Goal: Information Seeking & Learning: Learn about a topic

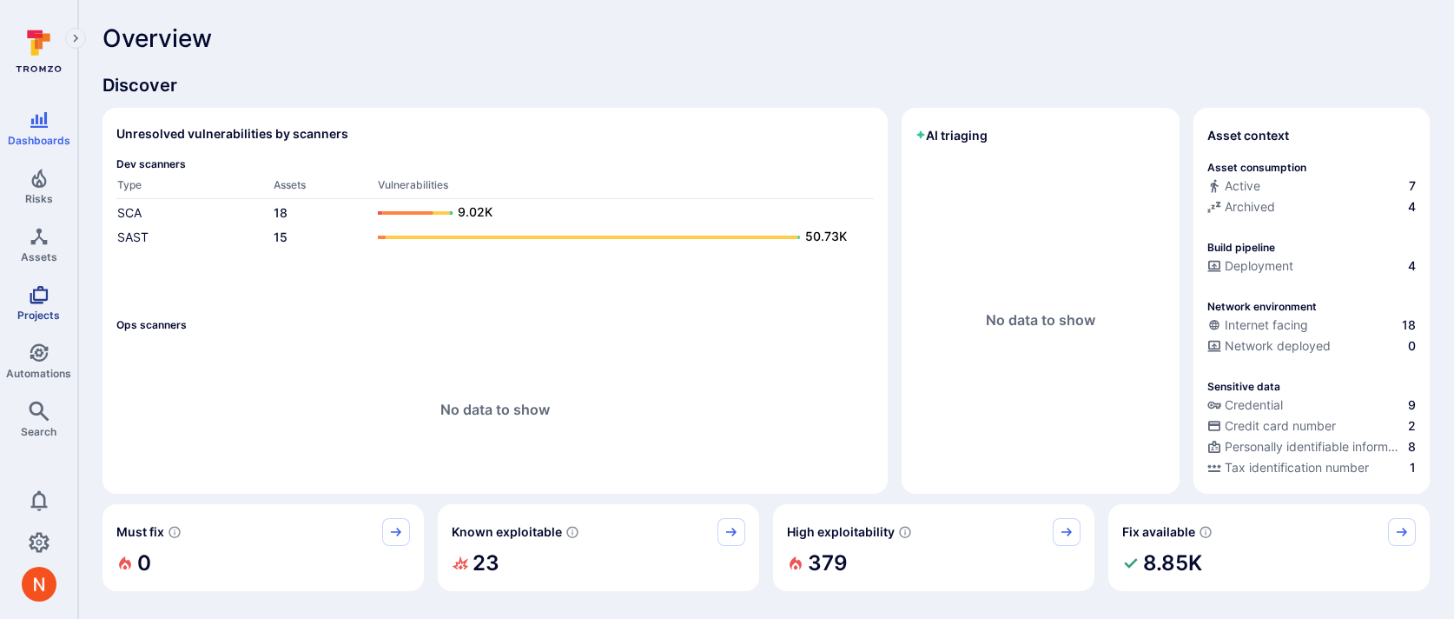
click at [50, 305] on link "Projects" at bounding box center [38, 302] width 77 height 51
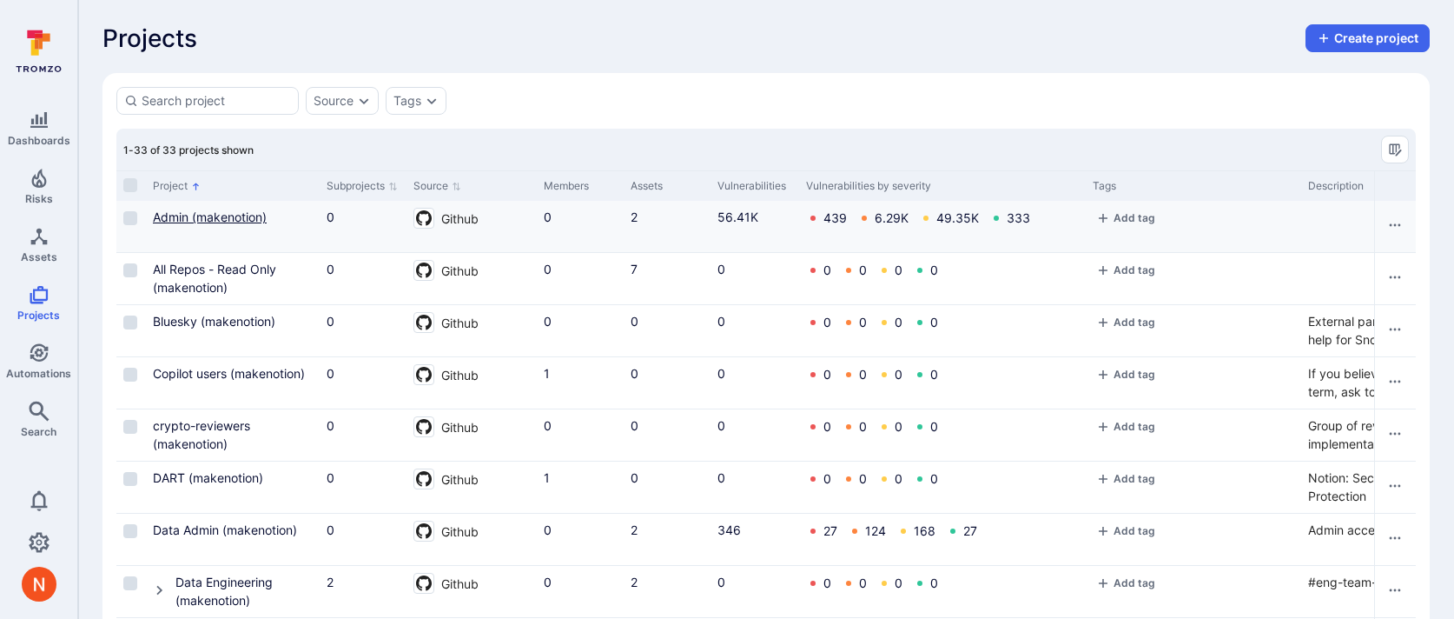
click at [194, 211] on link "Admin (makenotion)" at bounding box center [210, 216] width 114 height 15
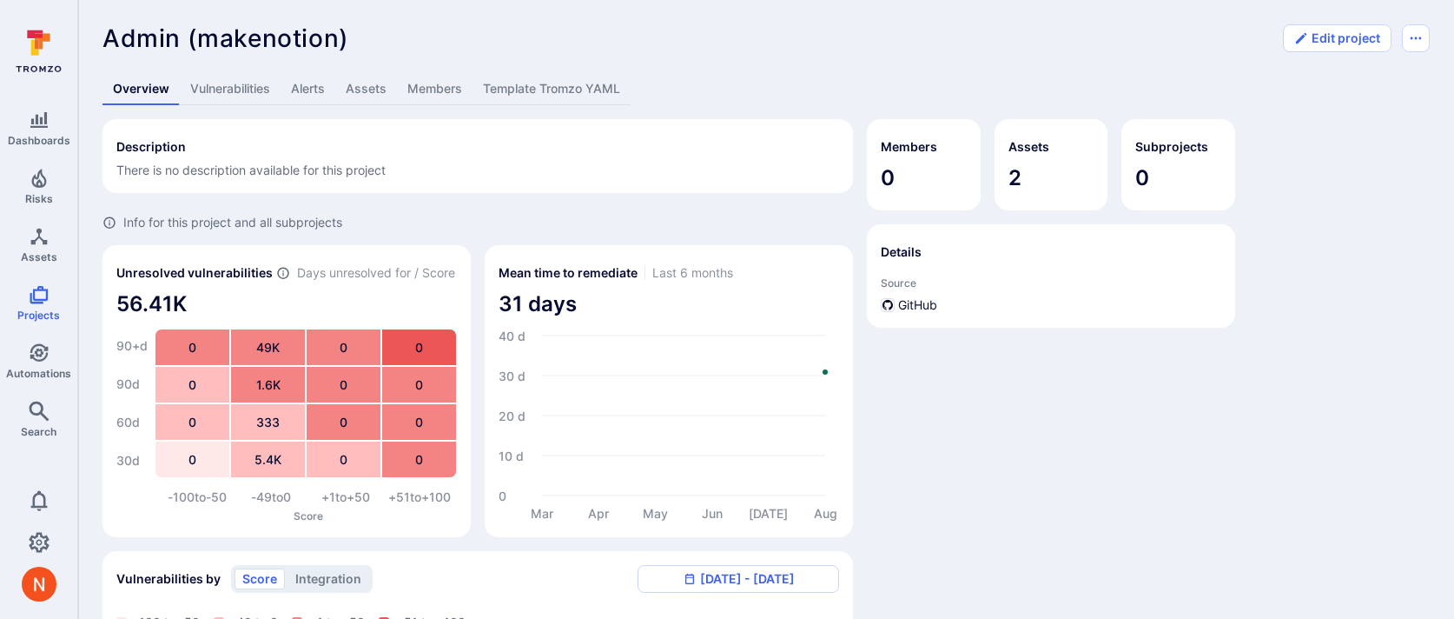
click at [540, 79] on link "Template Tromzo YAML" at bounding box center [552, 89] width 158 height 32
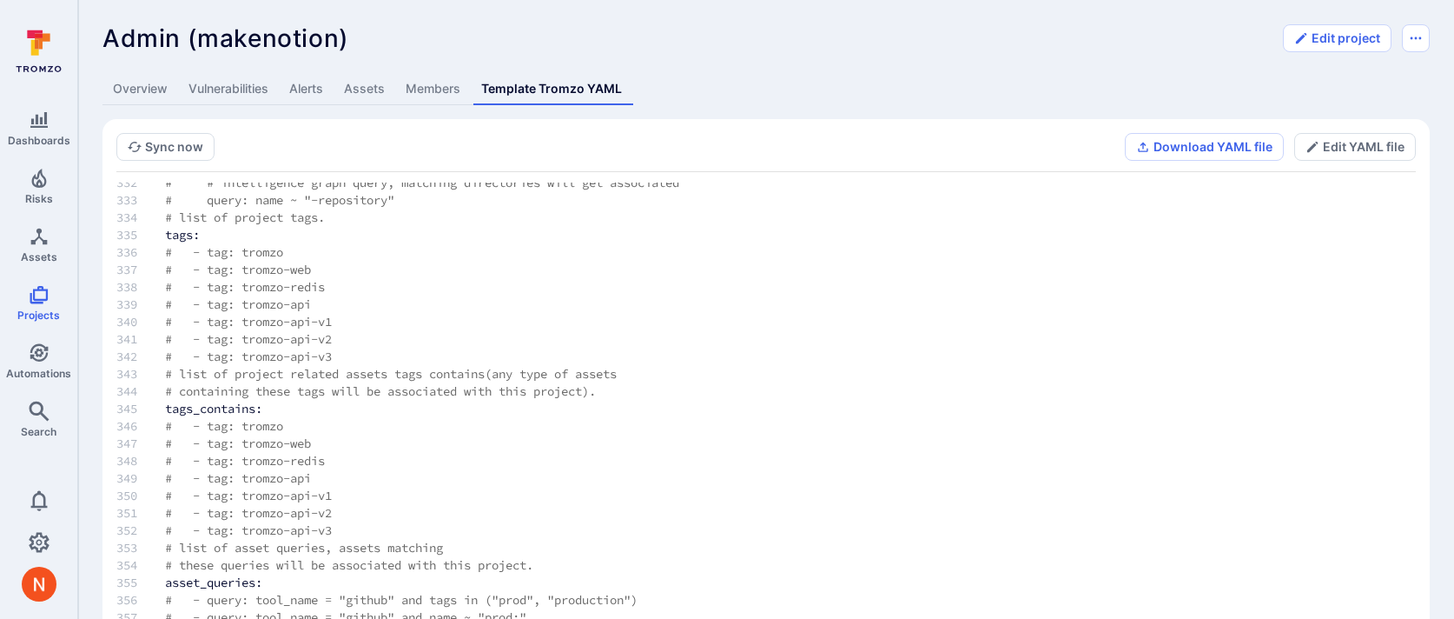
scroll to position [97, 0]
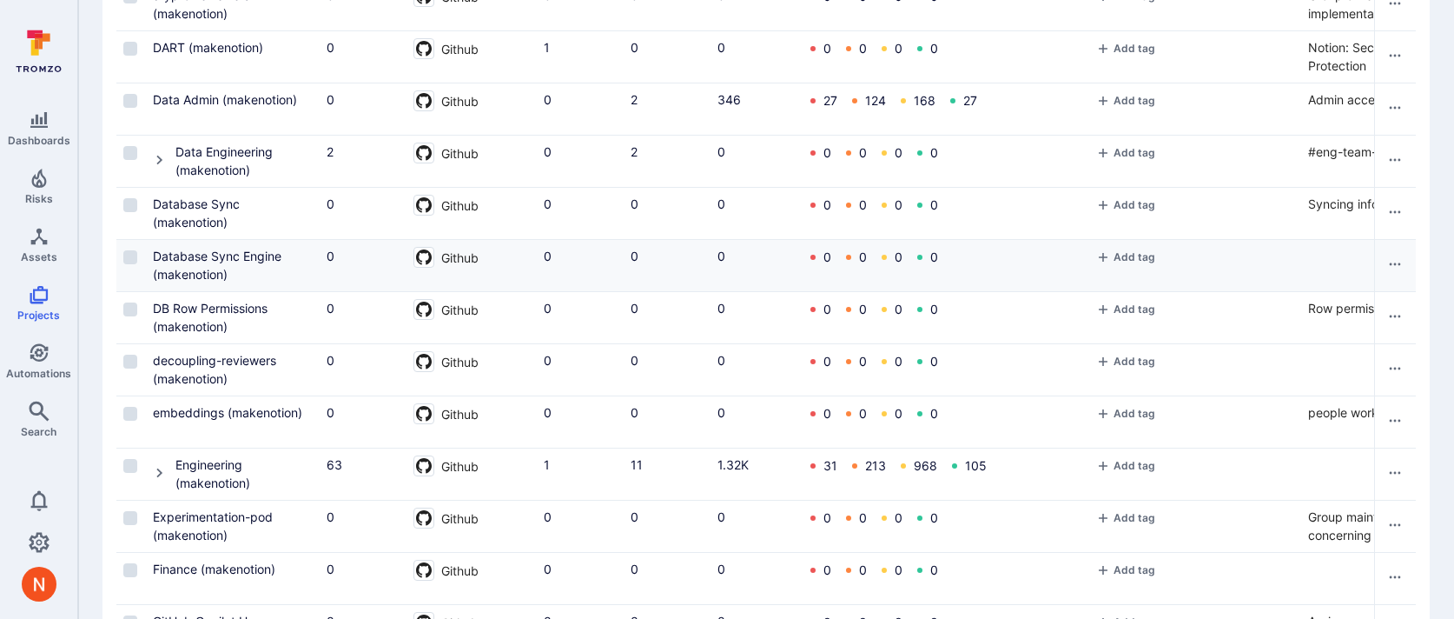
scroll to position [344, 0]
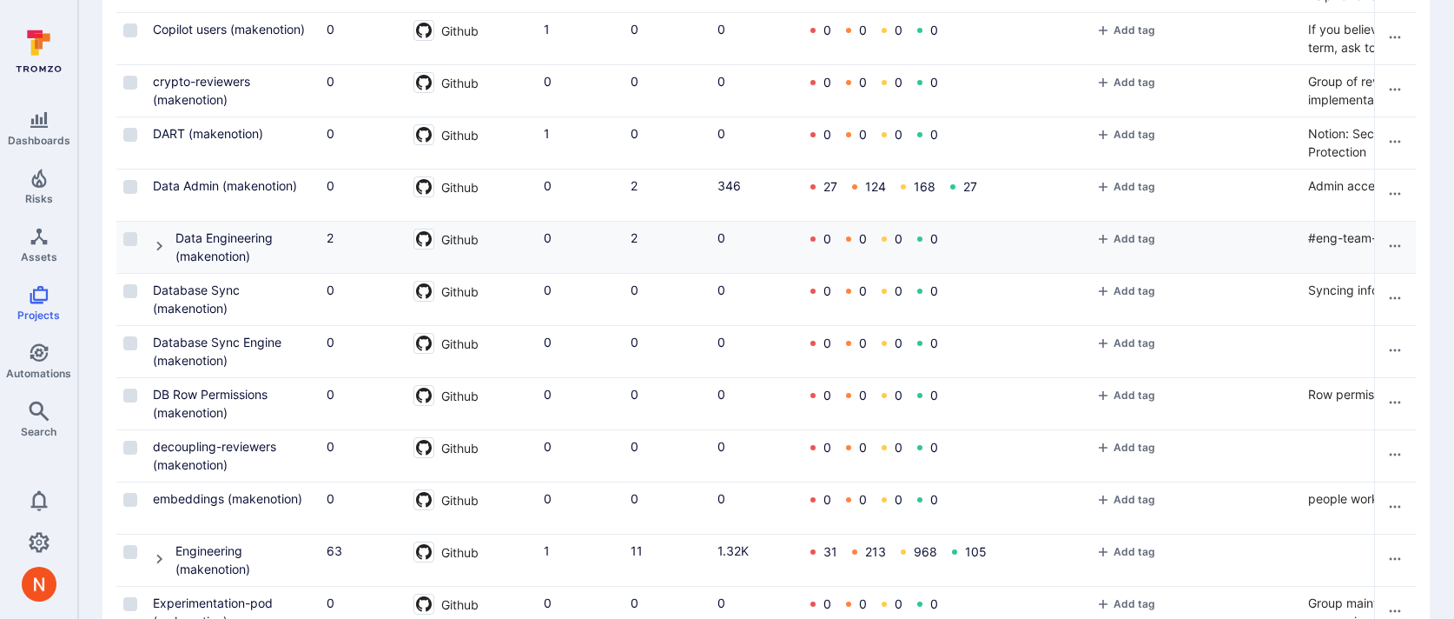
click at [162, 241] on icon "Cell for Project" at bounding box center [160, 246] width 14 height 14
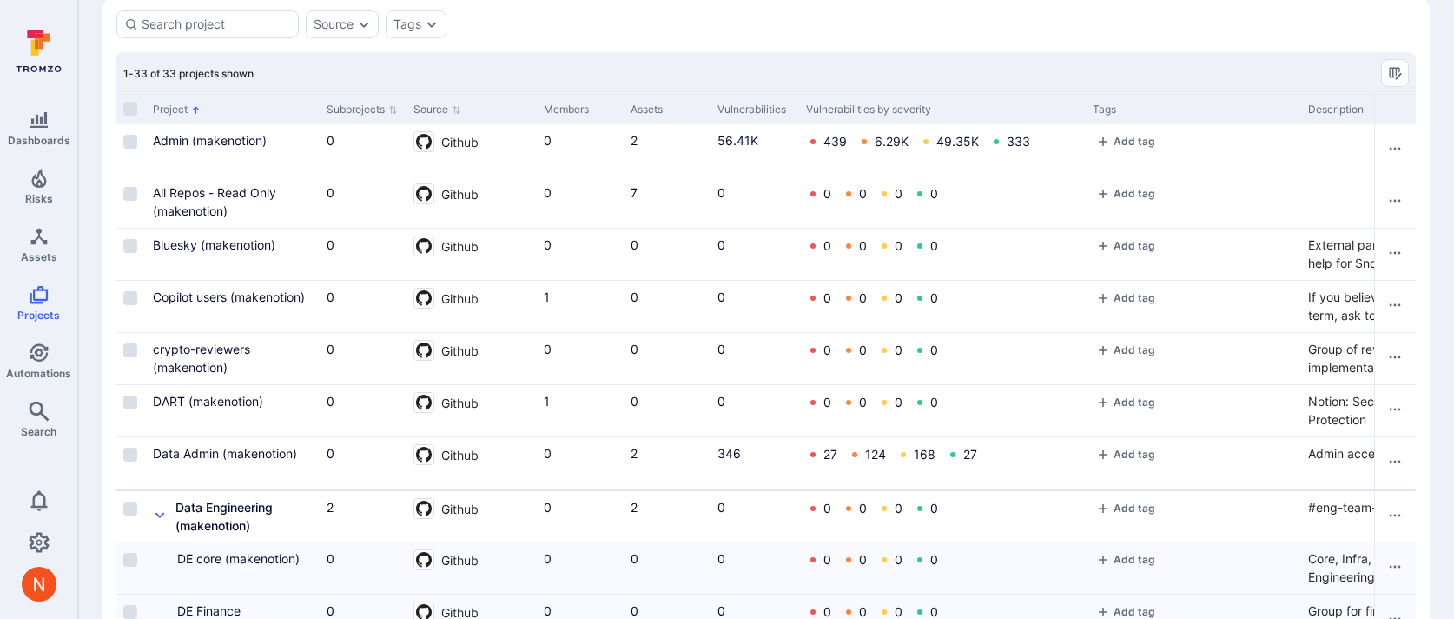
scroll to position [0, 0]
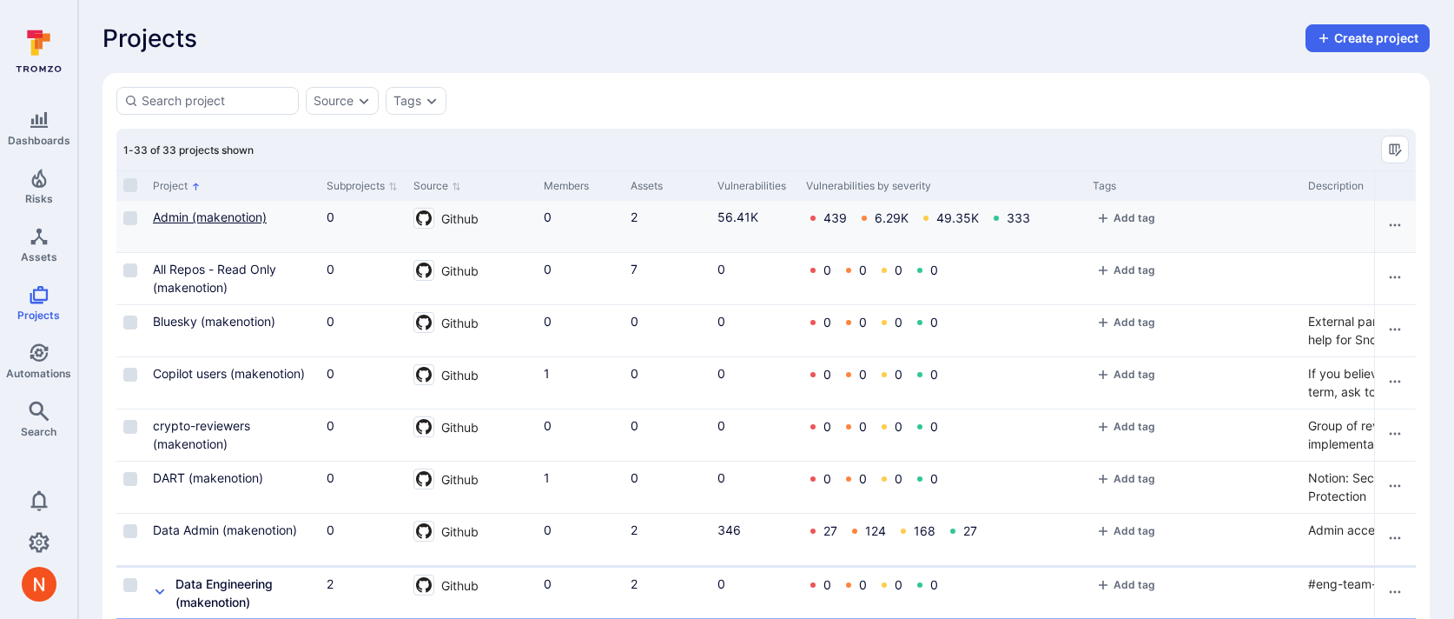
click at [214, 214] on link "Admin (makenotion)" at bounding box center [210, 216] width 114 height 15
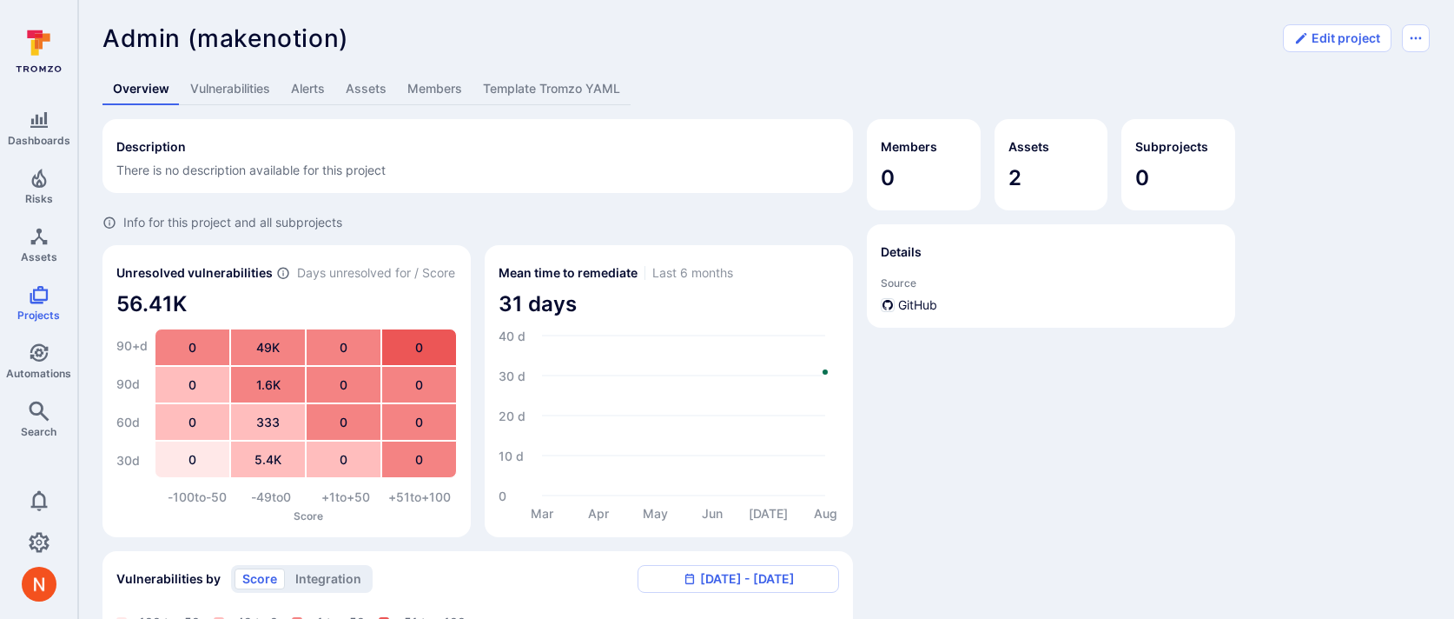
click at [526, 89] on link "Template Tromzo YAML" at bounding box center [552, 89] width 158 height 32
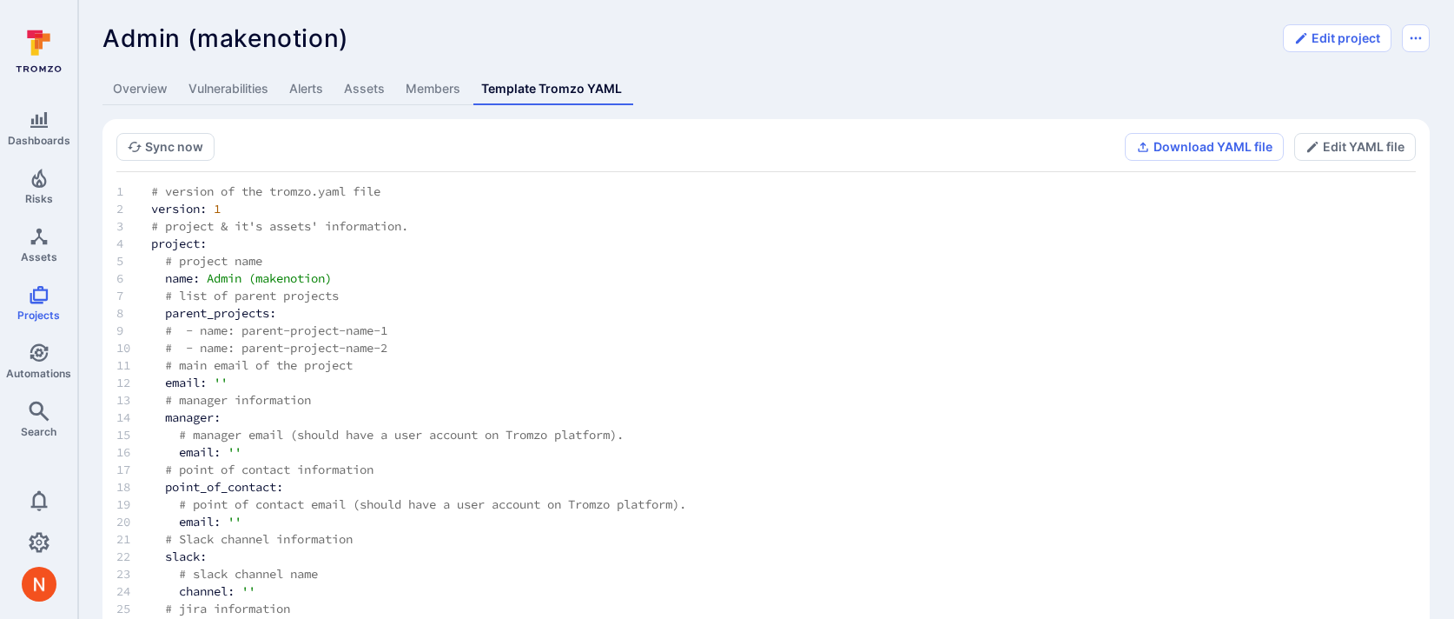
click at [361, 77] on link "Assets" at bounding box center [365, 89] width 62 height 32
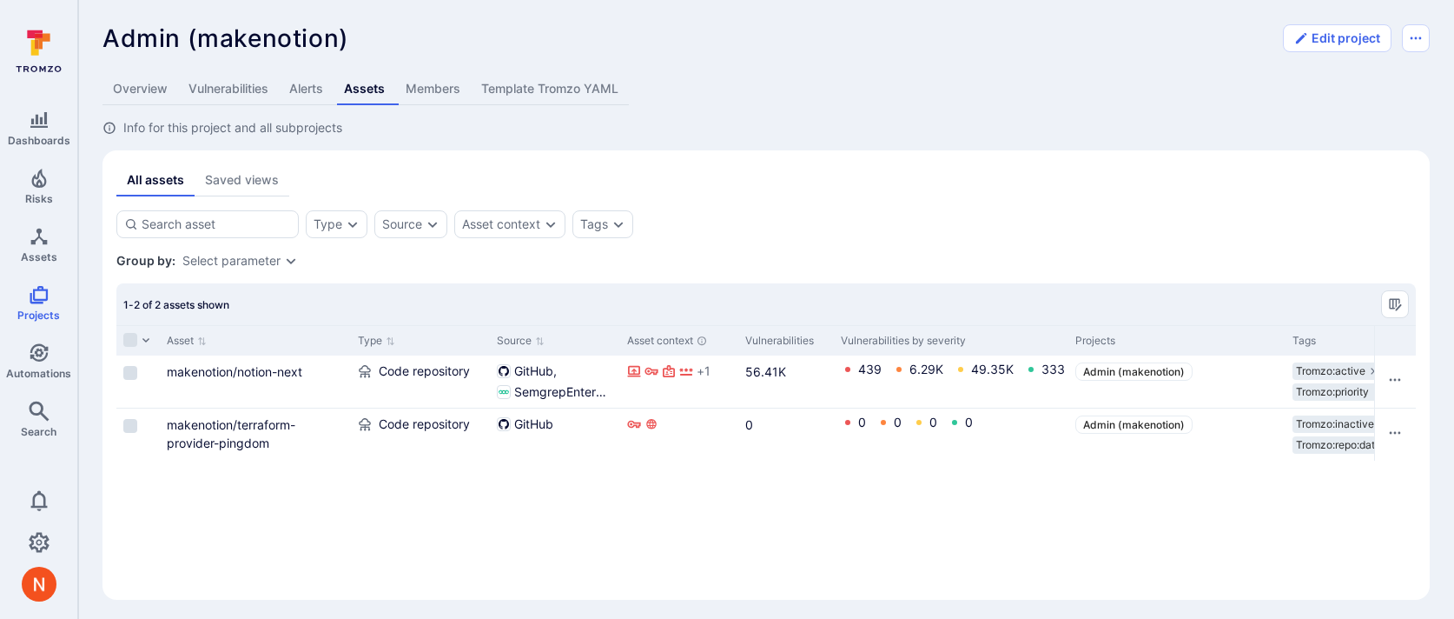
scroll to position [5, 0]
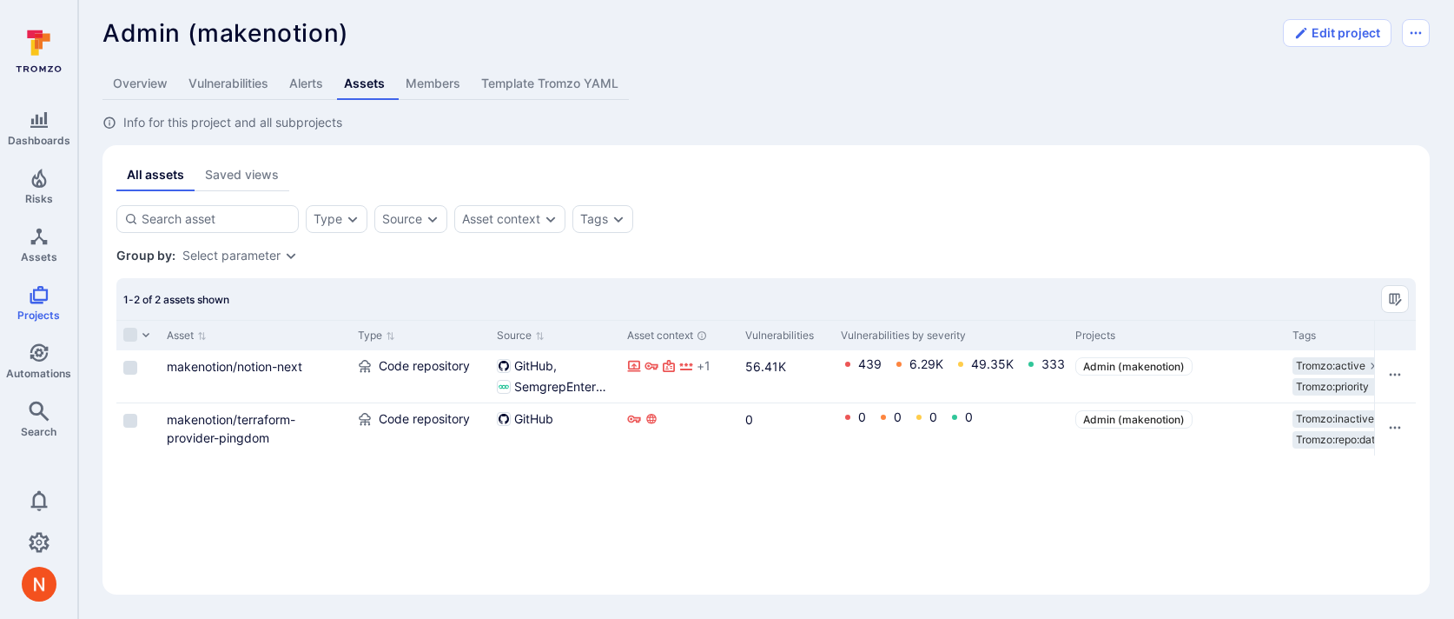
click at [278, 89] on link "Vulnerabilities" at bounding box center [228, 84] width 101 height 32
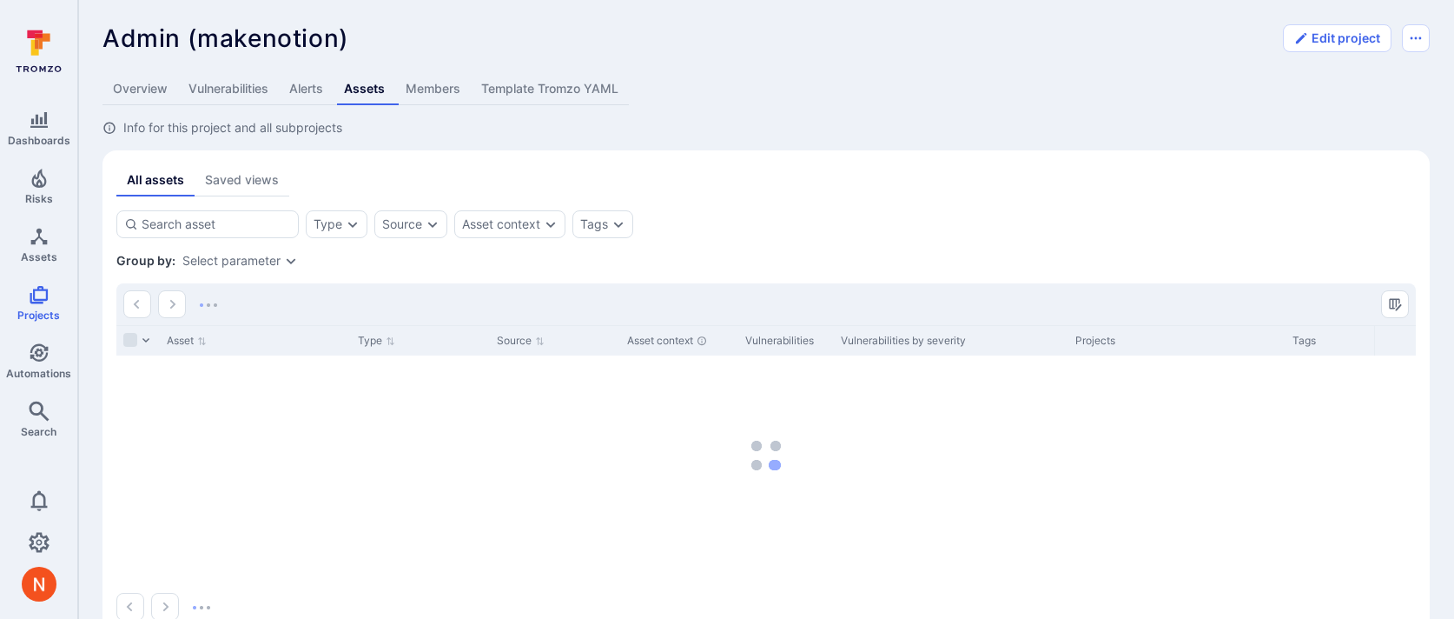
scroll to position [5, 0]
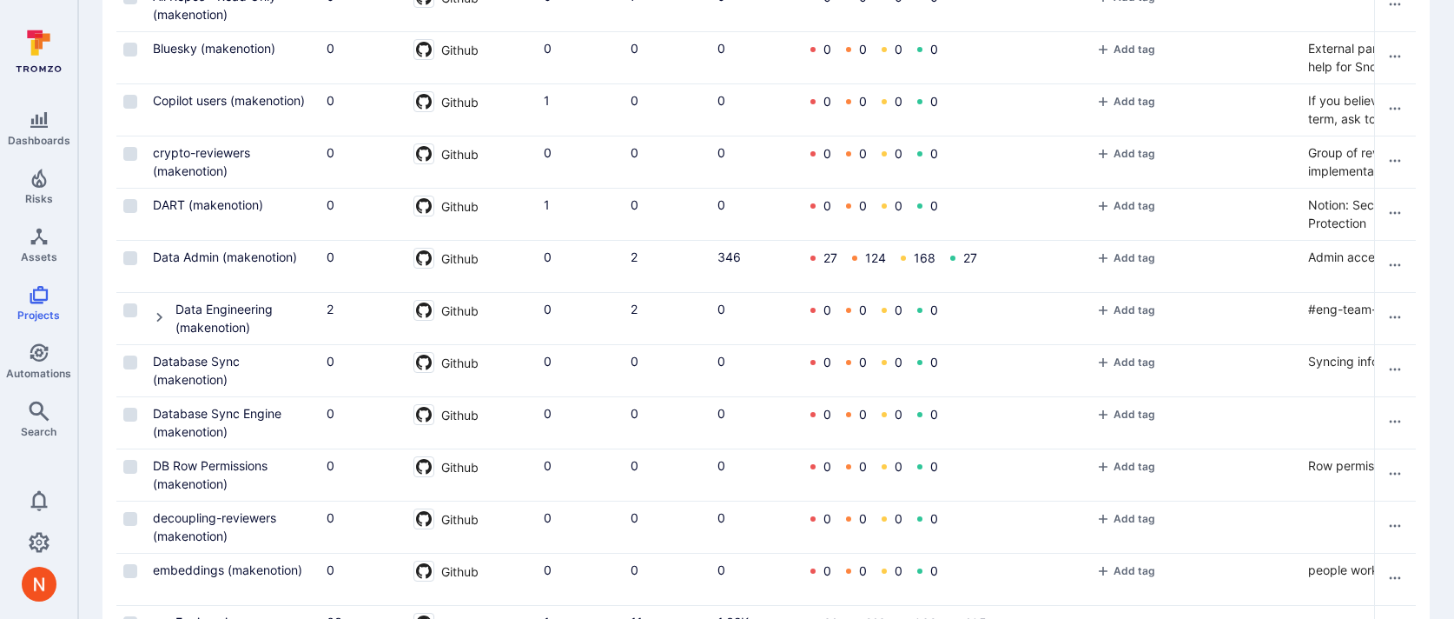
scroll to position [278, 0]
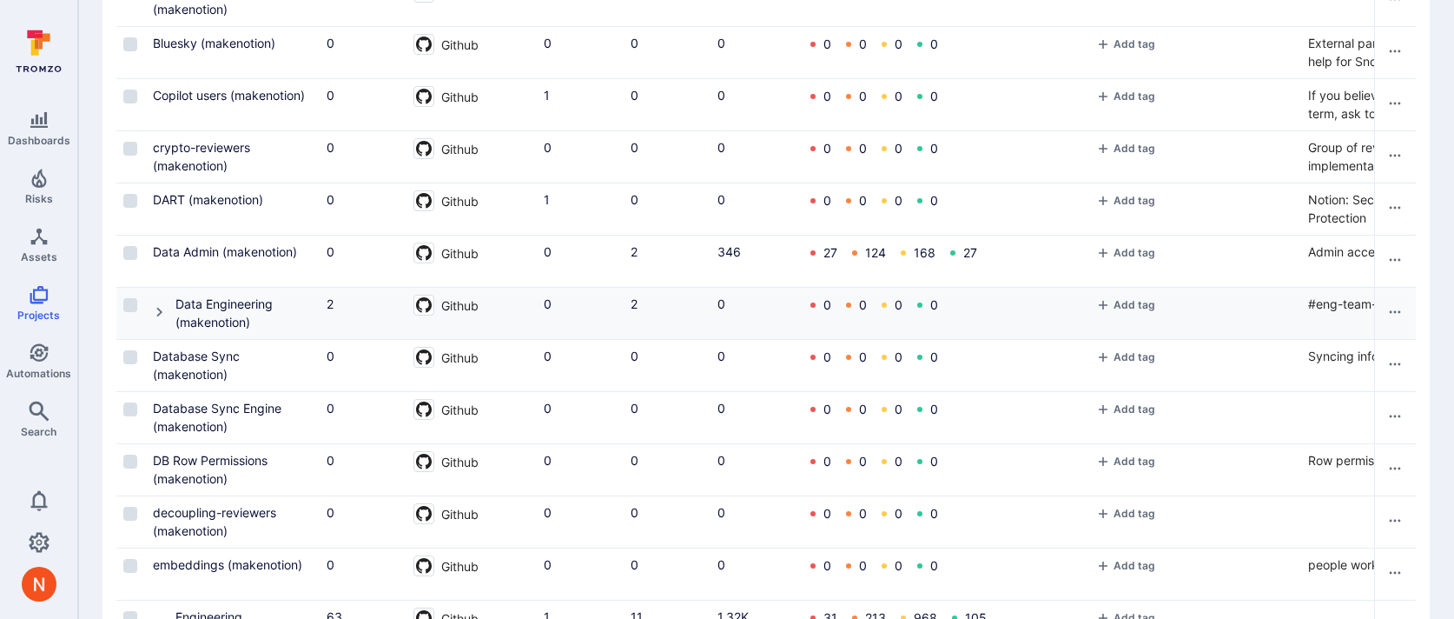
click at [159, 313] on icon "Cell for Project" at bounding box center [159, 312] width 6 height 10
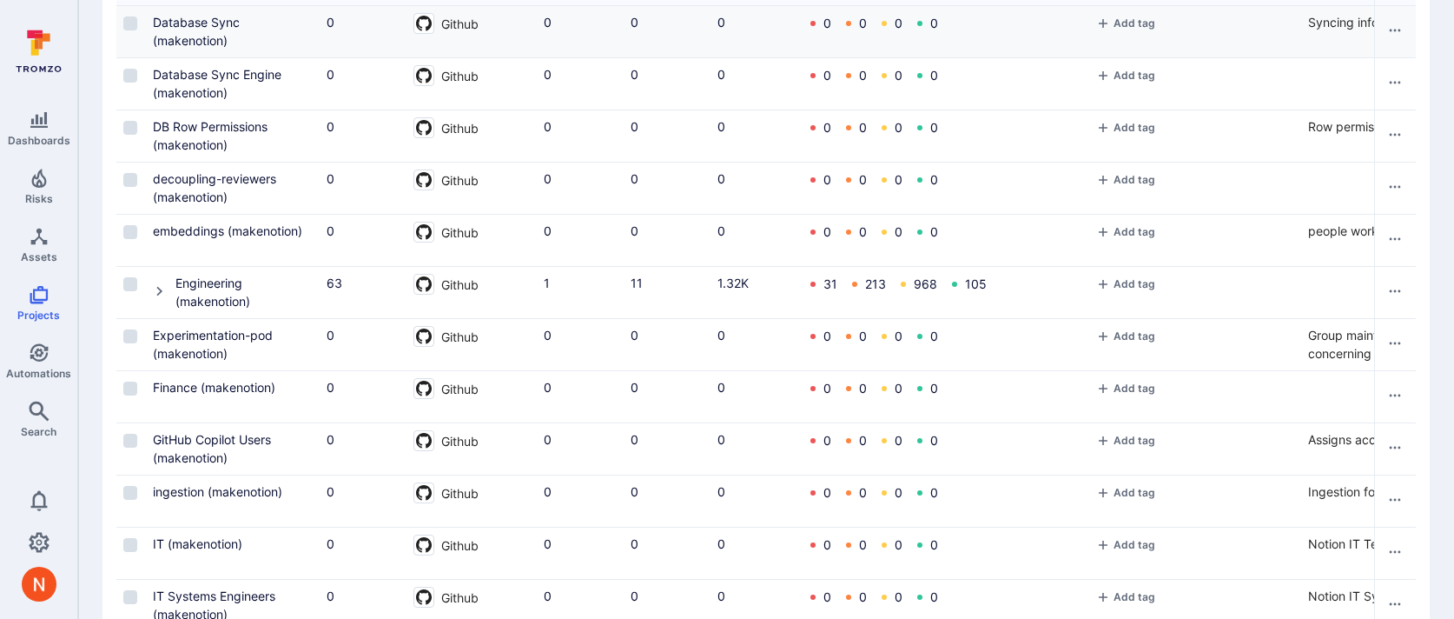
scroll to position [0, 0]
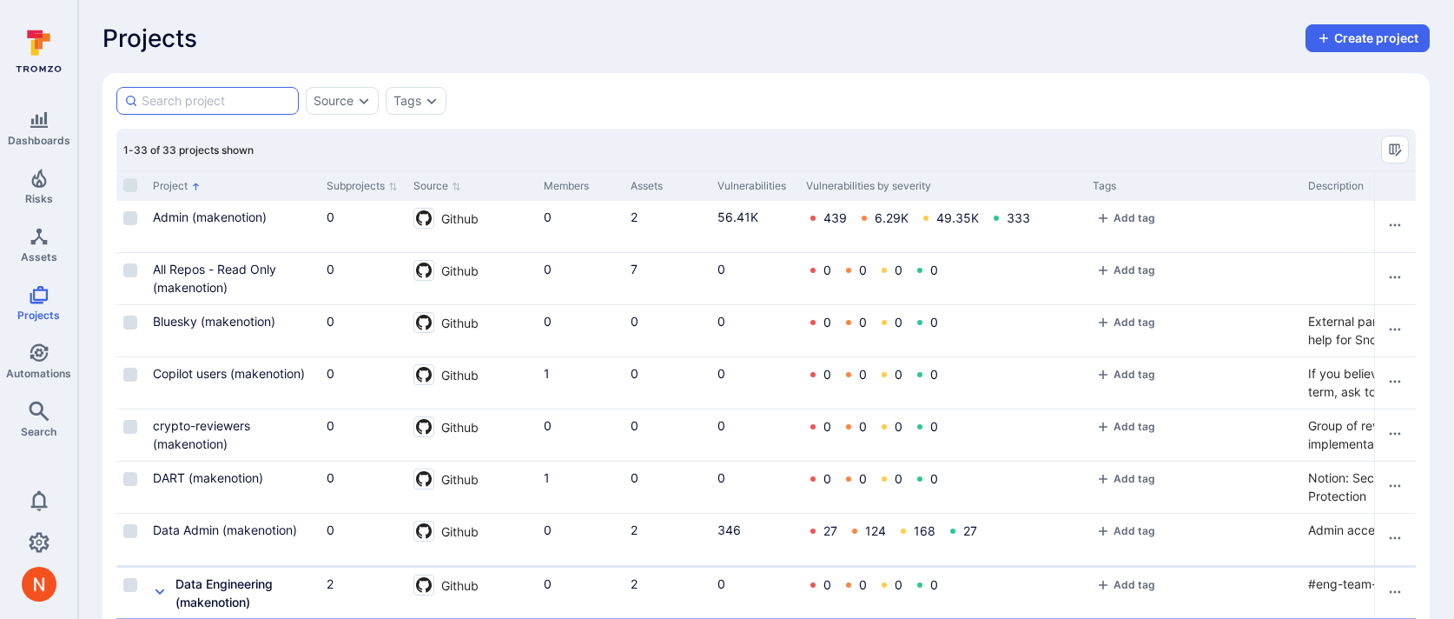
click at [189, 105] on input at bounding box center [216, 100] width 149 height 17
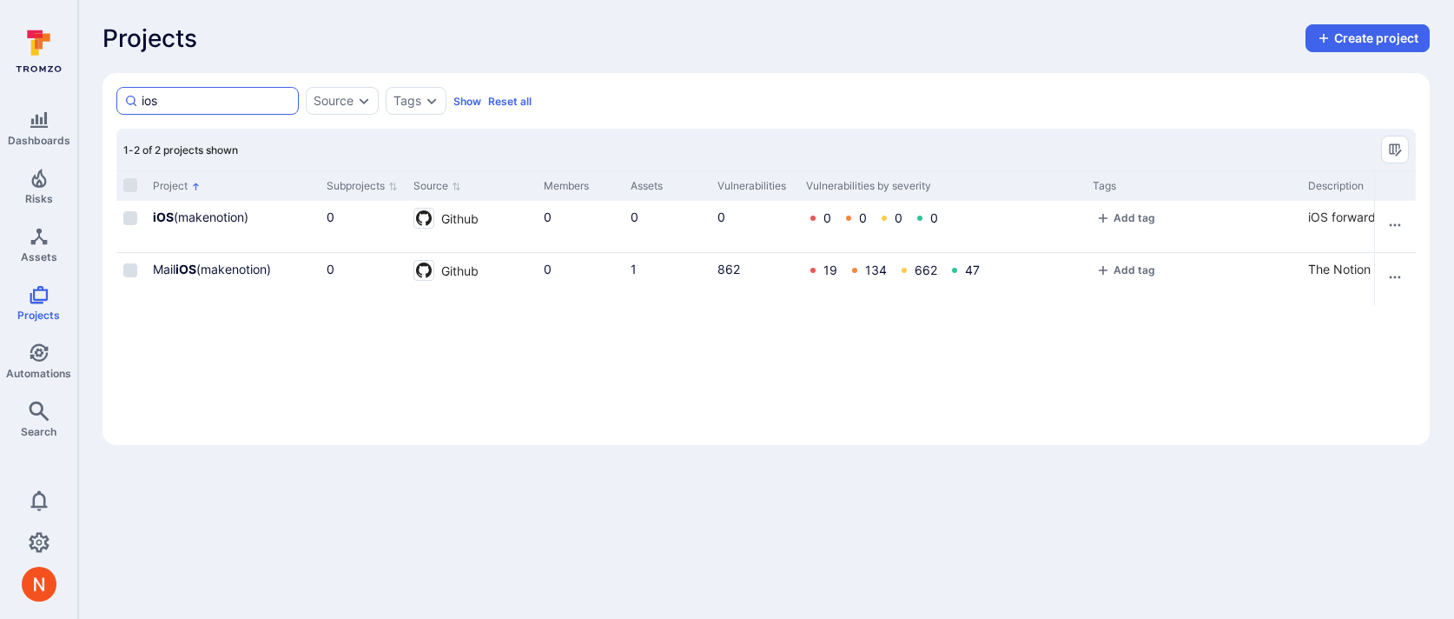
click at [186, 101] on input "ios" at bounding box center [216, 100] width 149 height 17
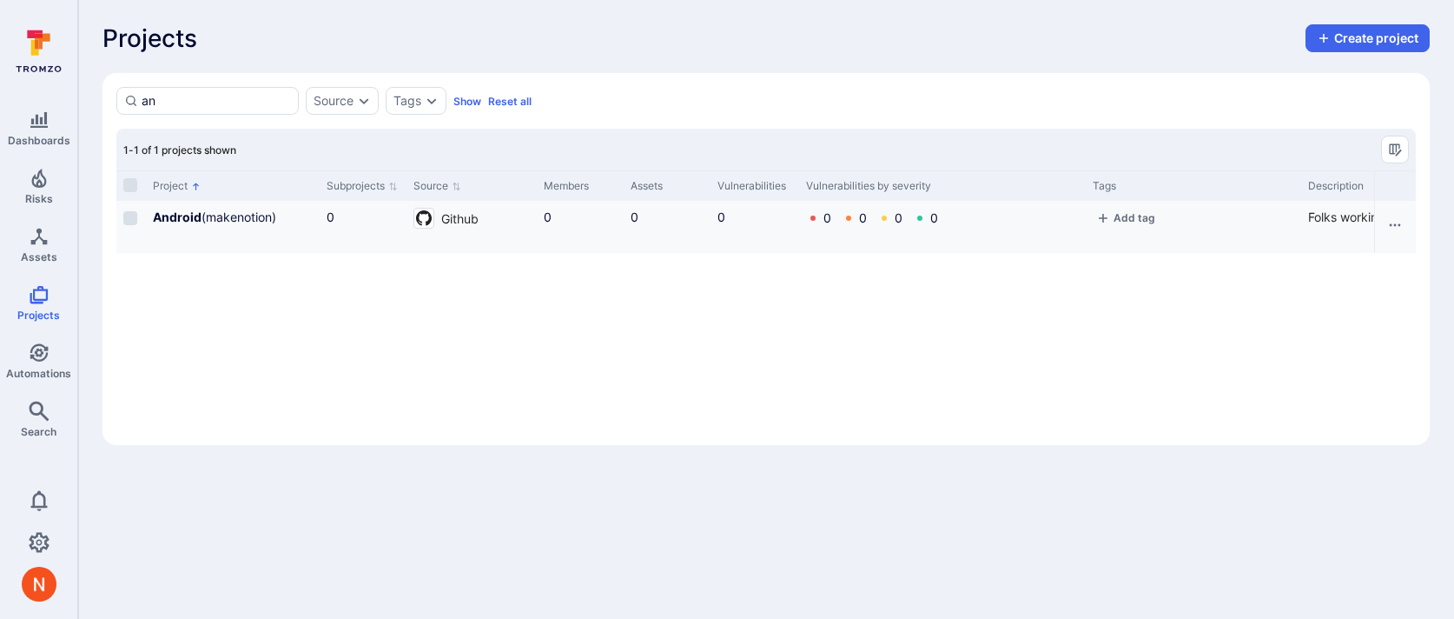
type input "a"
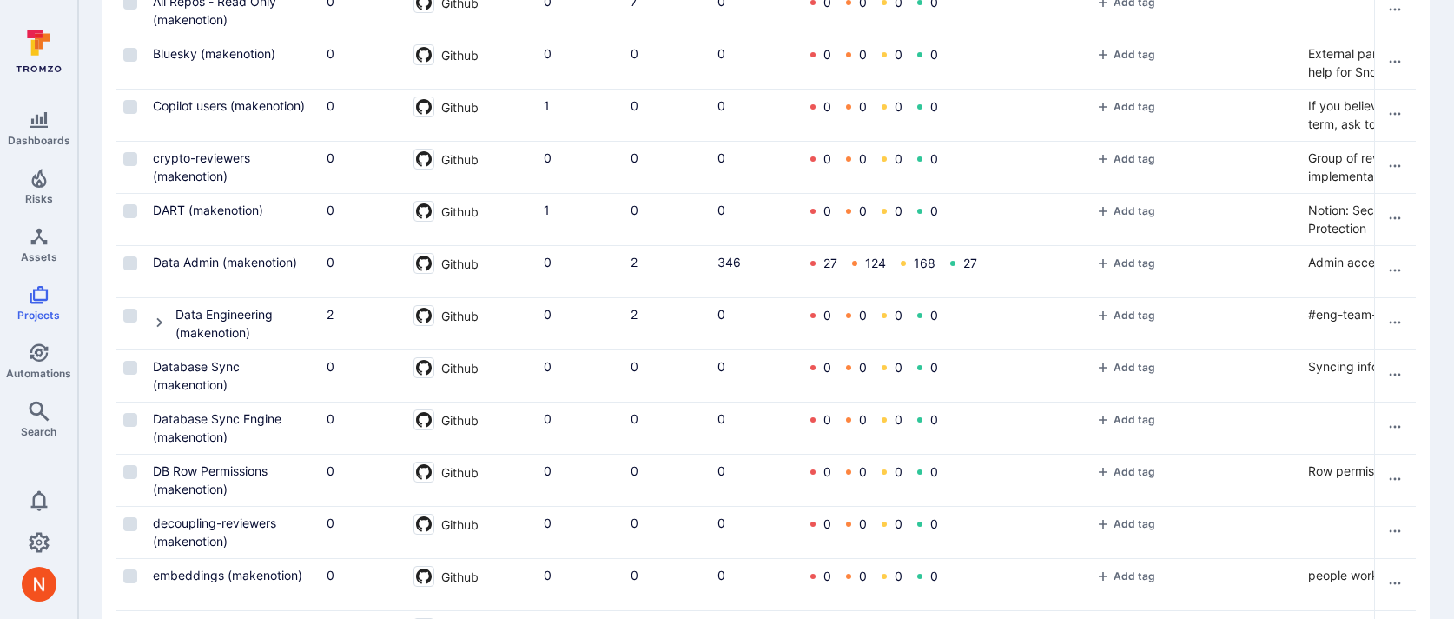
scroll to position [325, 0]
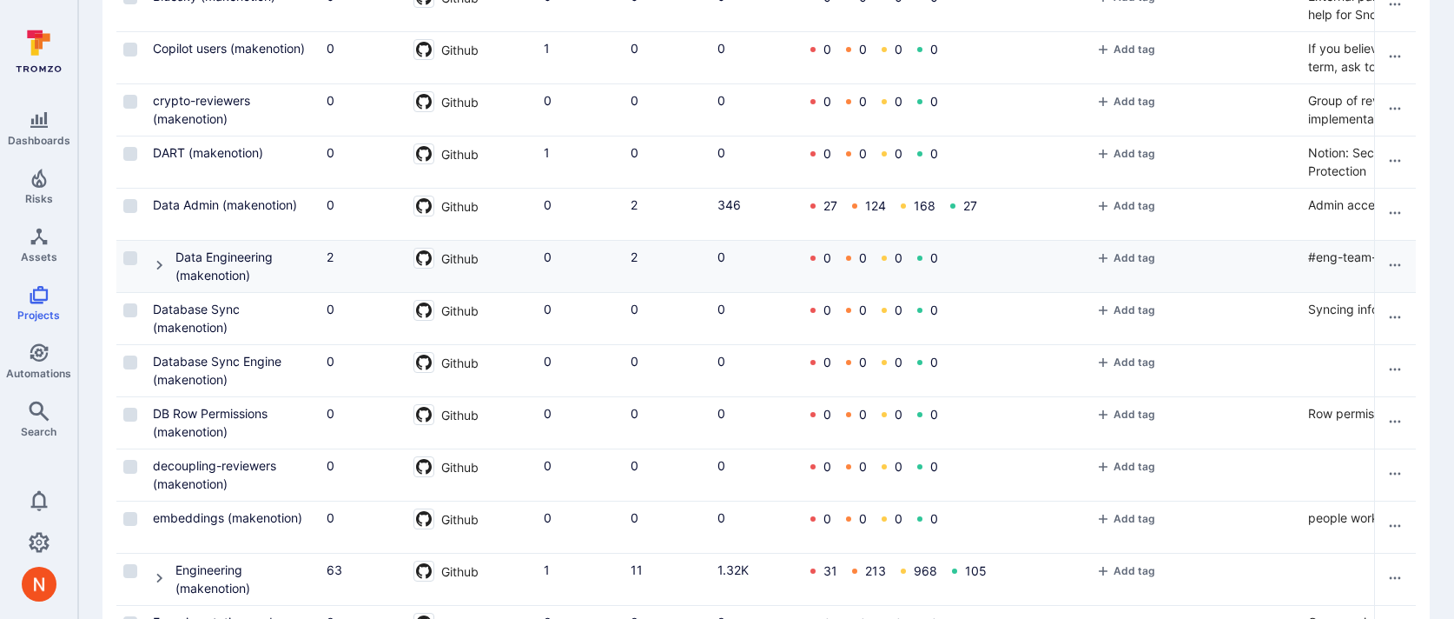
click at [160, 263] on icon "Cell for Project" at bounding box center [159, 265] width 6 height 10
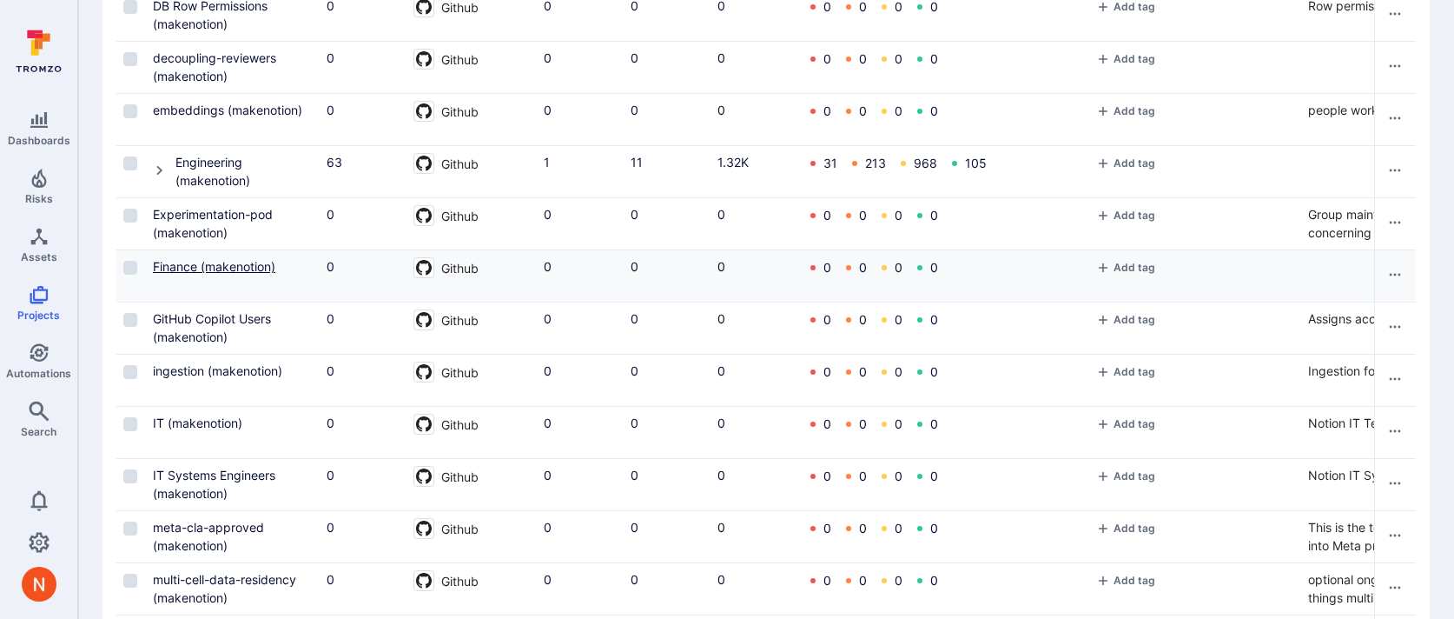
scroll to position [853, 0]
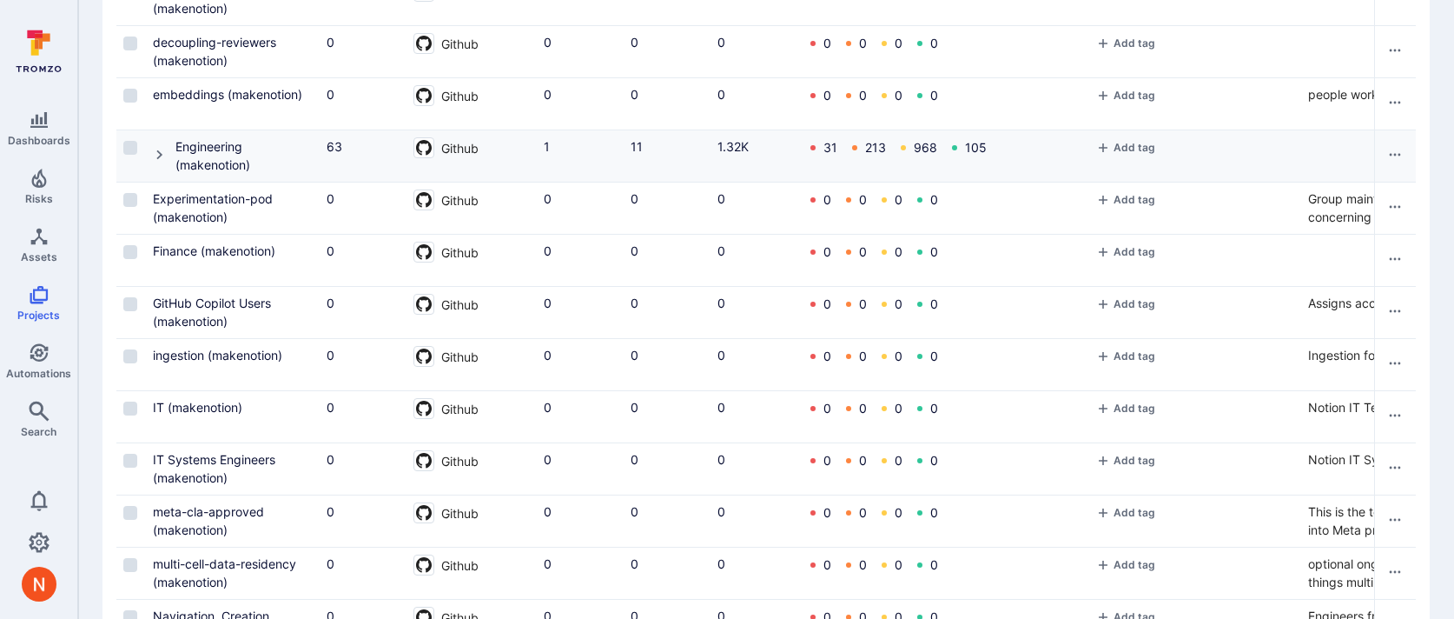
click at [163, 155] on icon "Cell for Project" at bounding box center [160, 155] width 14 height 14
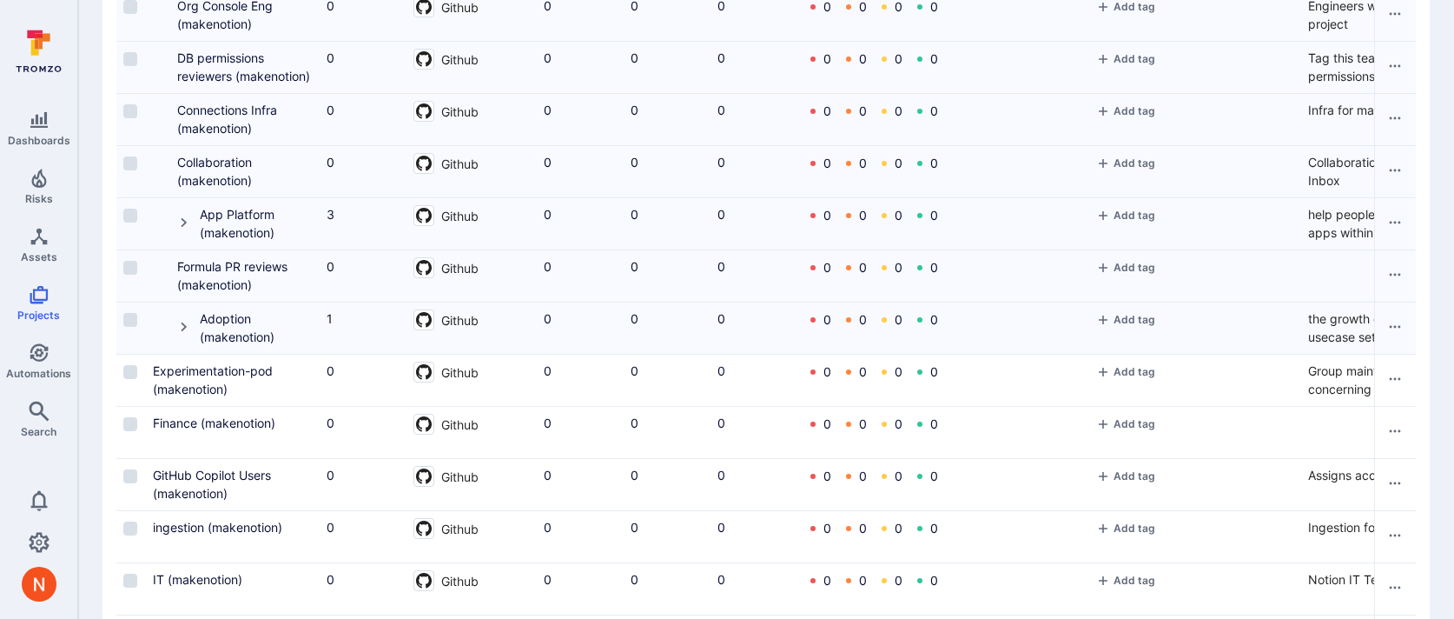
scroll to position [3863, 0]
click at [182, 217] on icon "Cell for Project" at bounding box center [184, 220] width 14 height 14
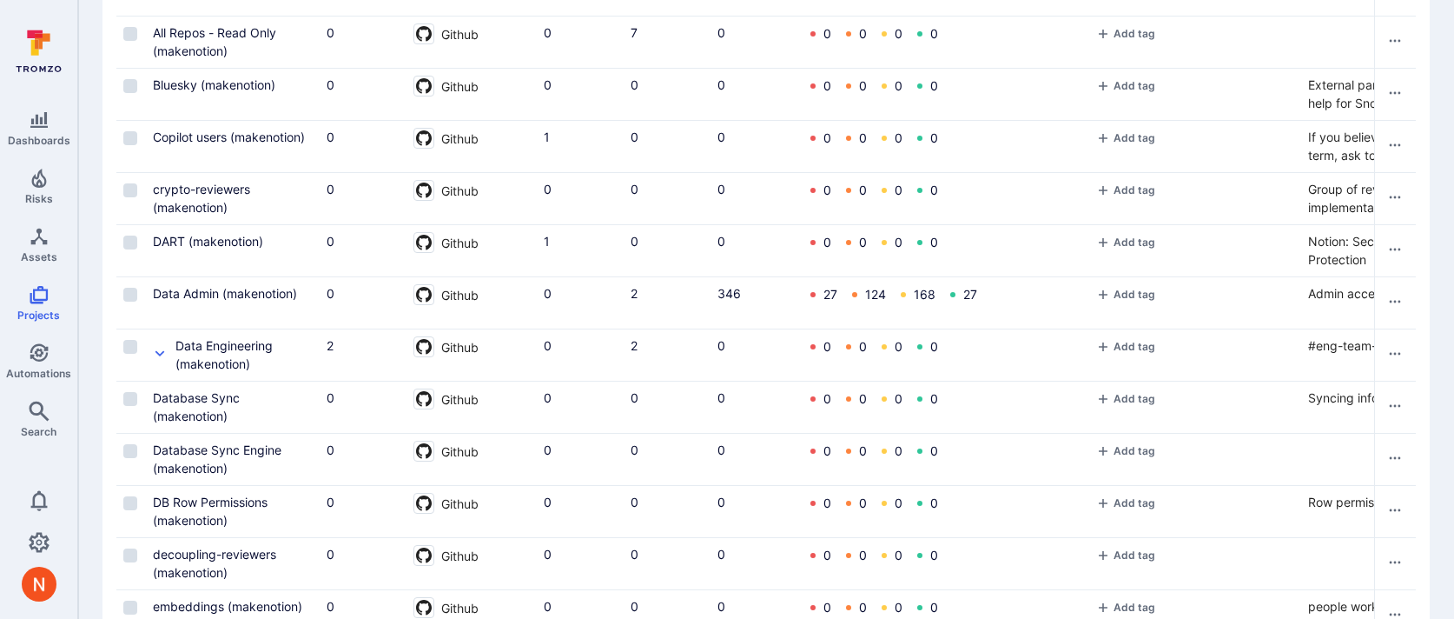
scroll to position [0, 0]
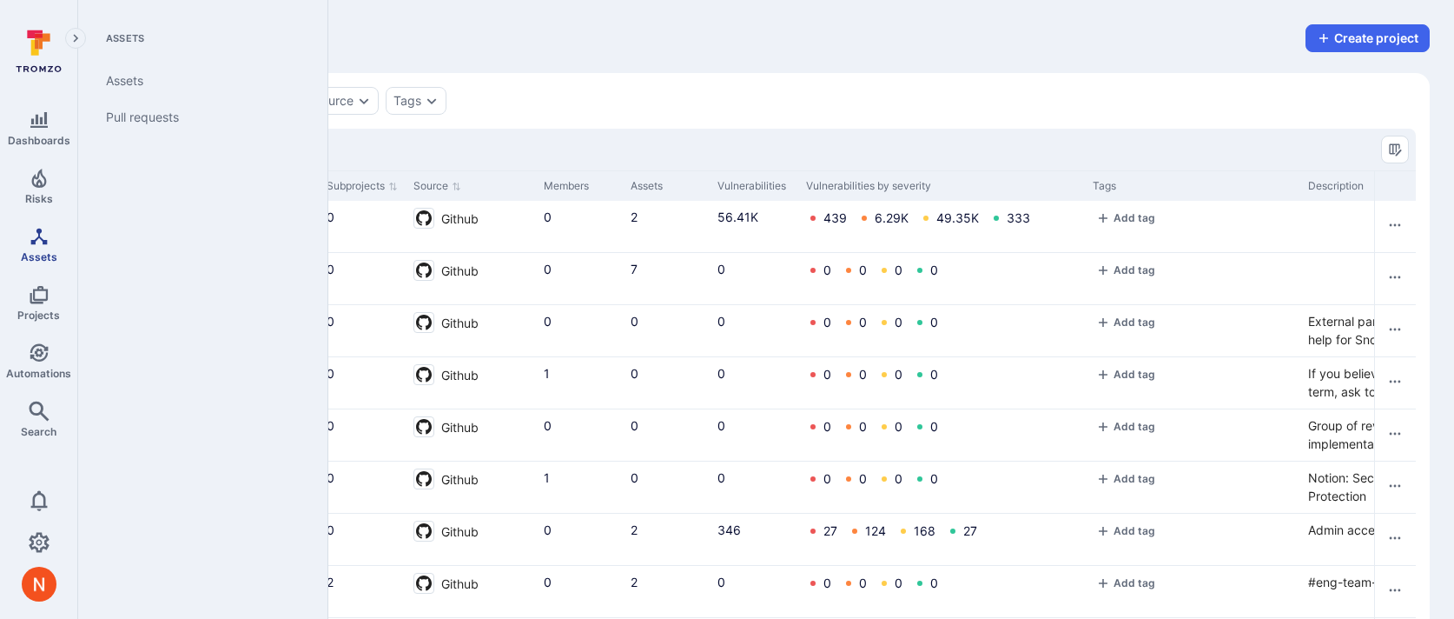
click at [30, 250] on span "Assets" at bounding box center [39, 256] width 36 height 13
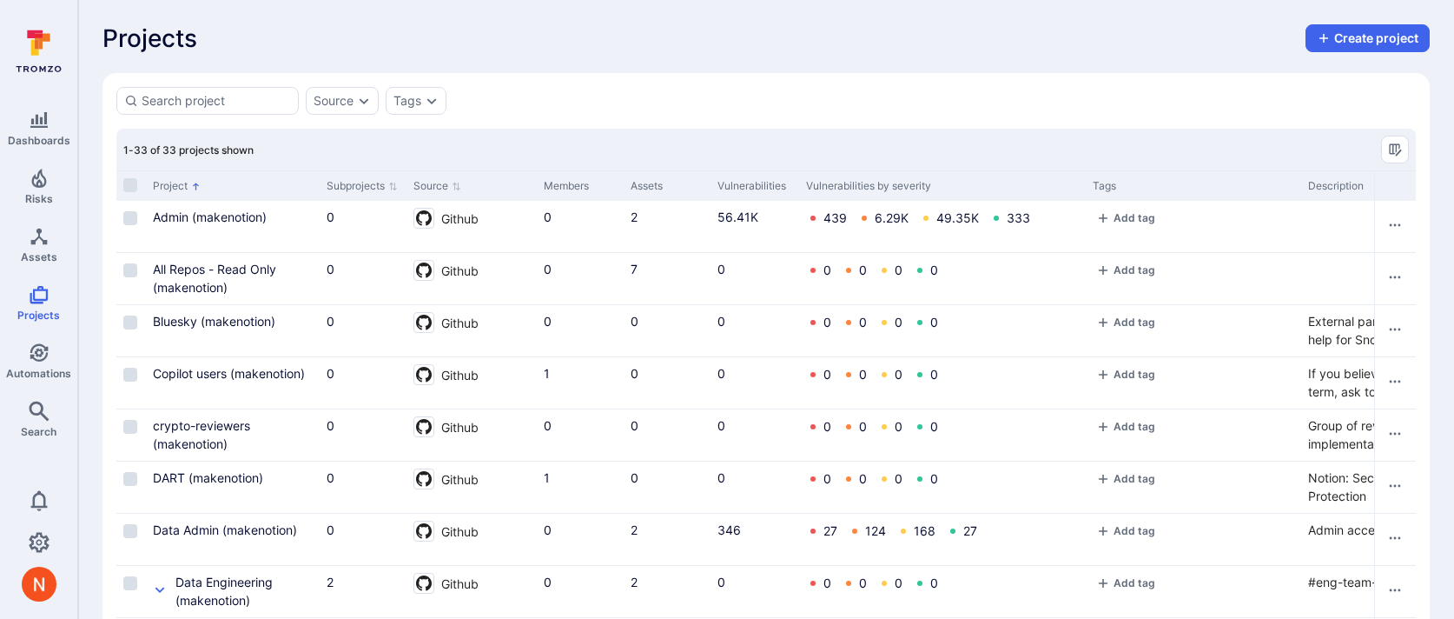
click at [195, 102] on input at bounding box center [216, 100] width 149 height 17
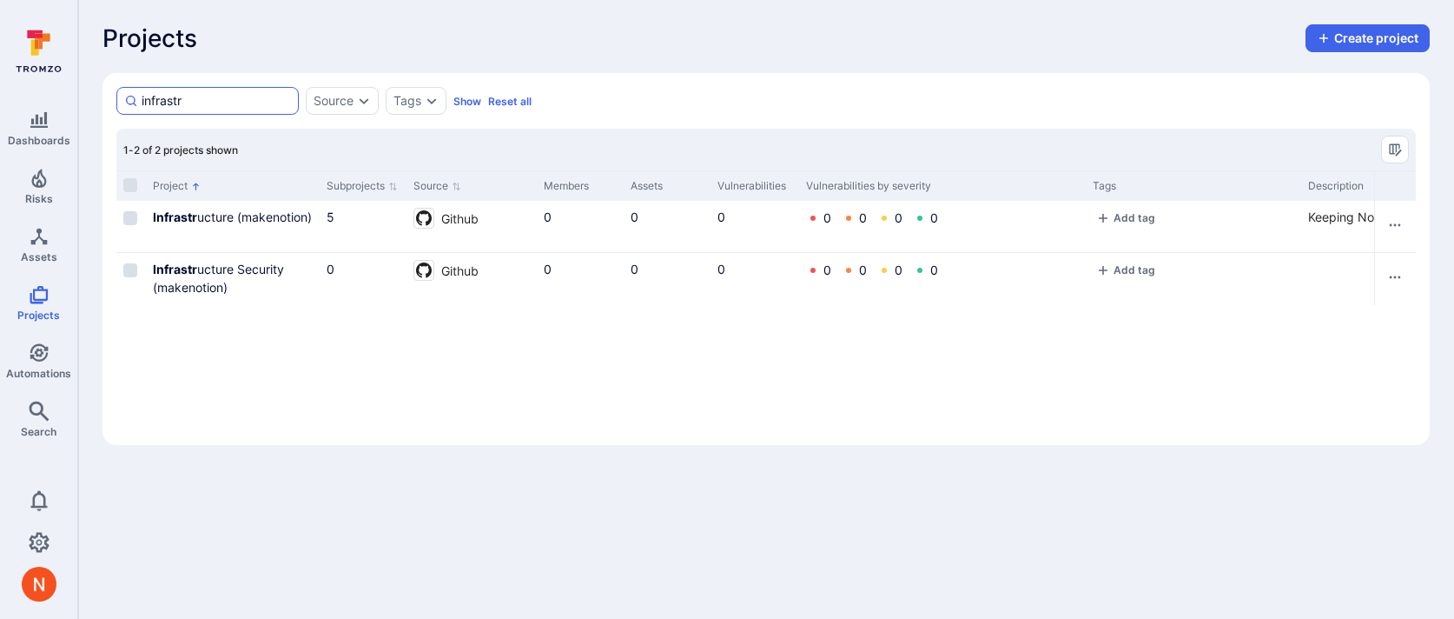
type input "infrastr"
click at [226, 265] on link "Infrastr ucture Security (makenotion)" at bounding box center [218, 277] width 131 height 33
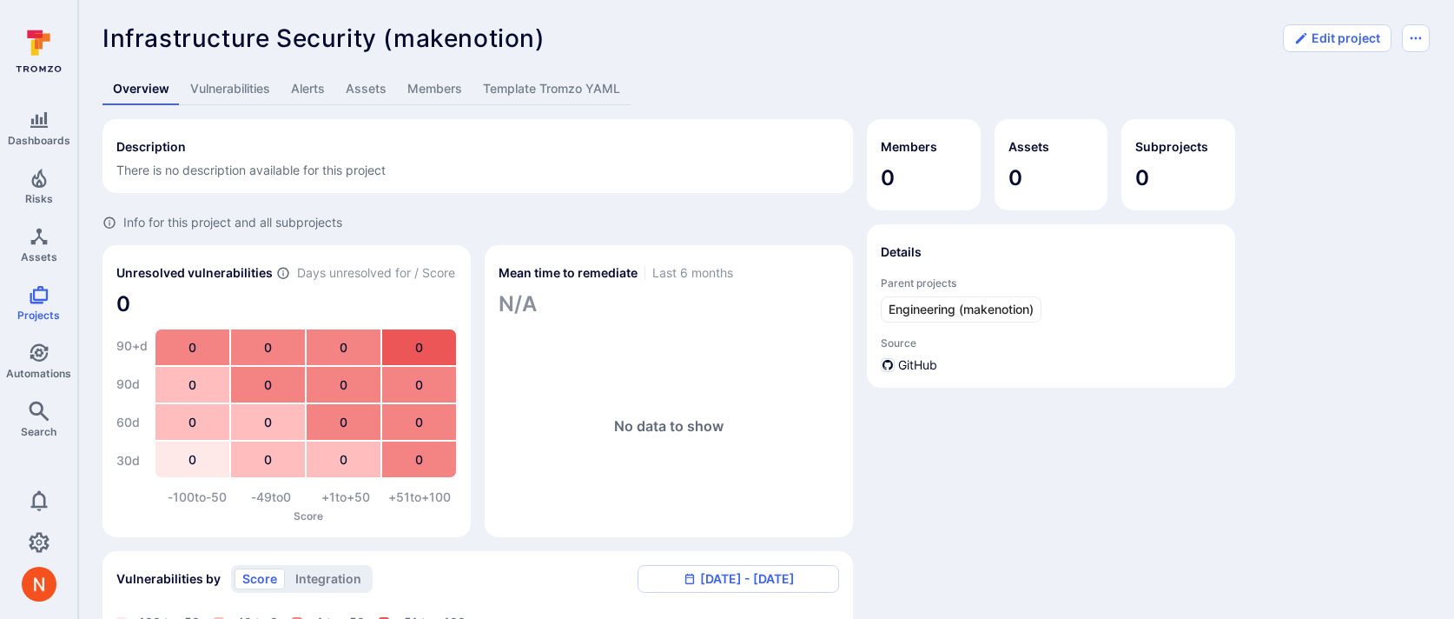
click at [435, 82] on link "Members" at bounding box center [435, 89] width 76 height 32
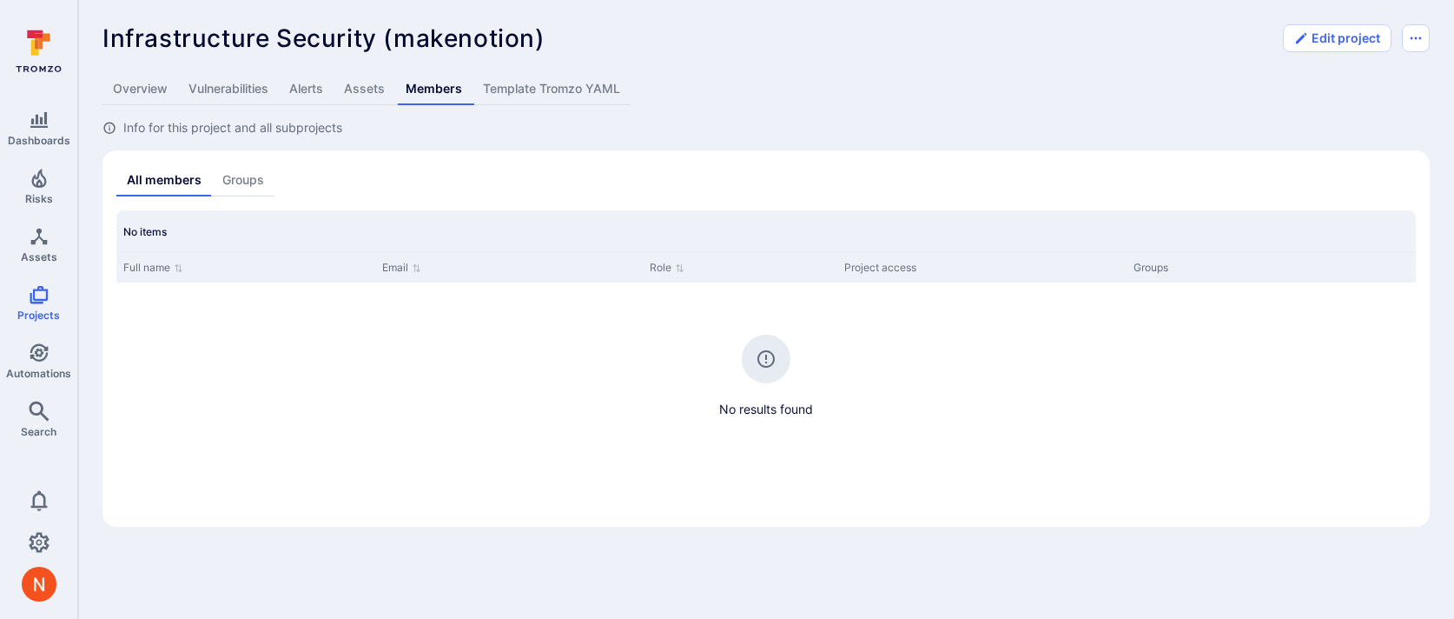
click at [150, 89] on link "Overview" at bounding box center [141, 89] width 76 height 32
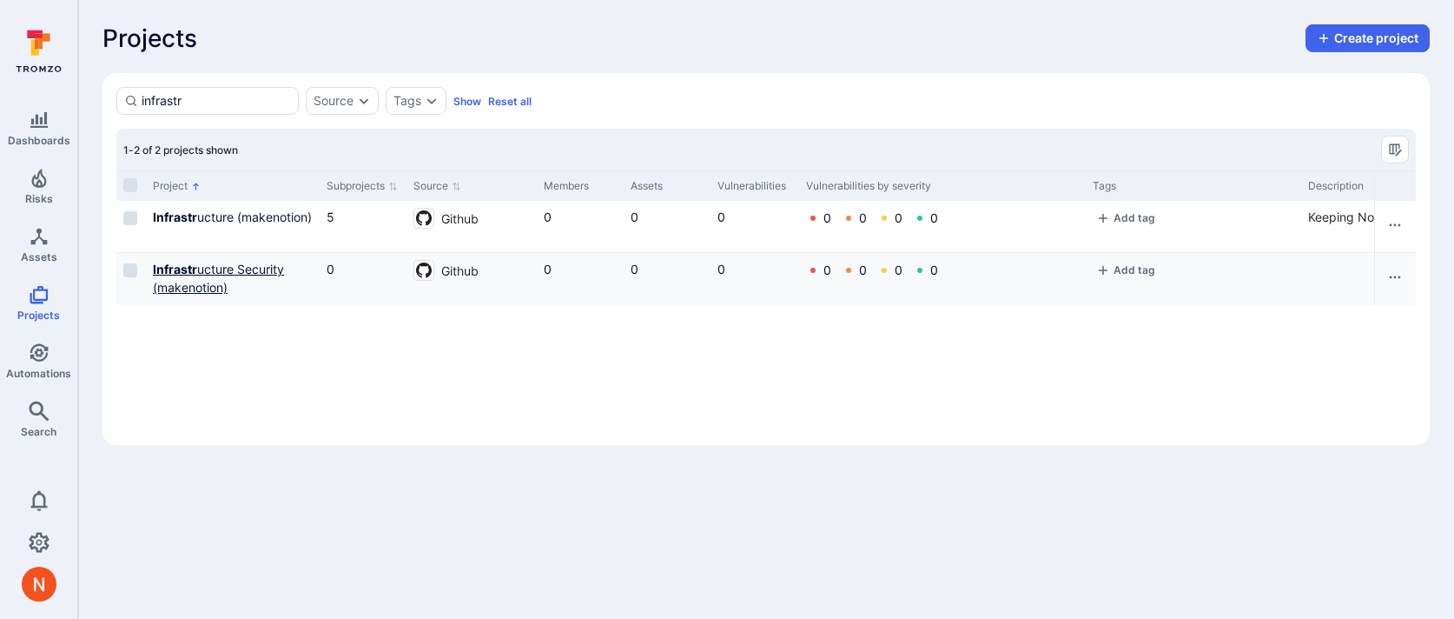
click at [181, 267] on b "Infrastr" at bounding box center [175, 268] width 44 height 15
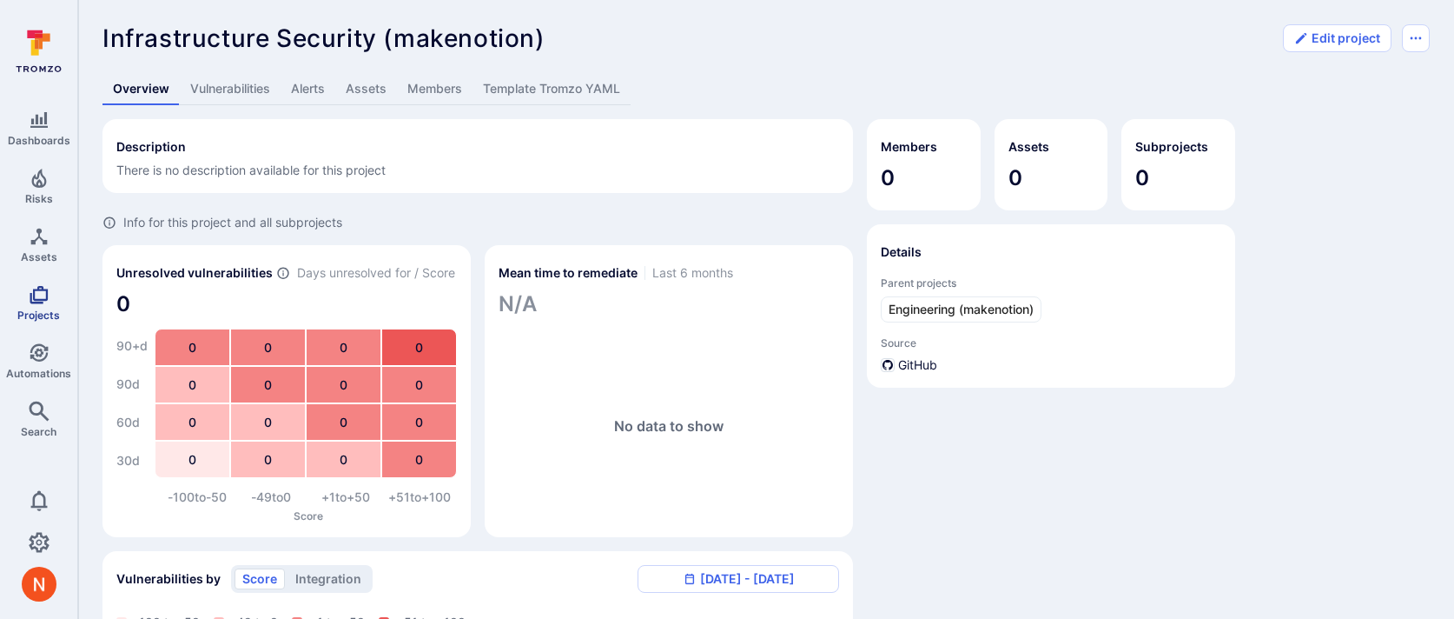
click at [30, 294] on icon "Projects" at bounding box center [39, 295] width 18 height 18
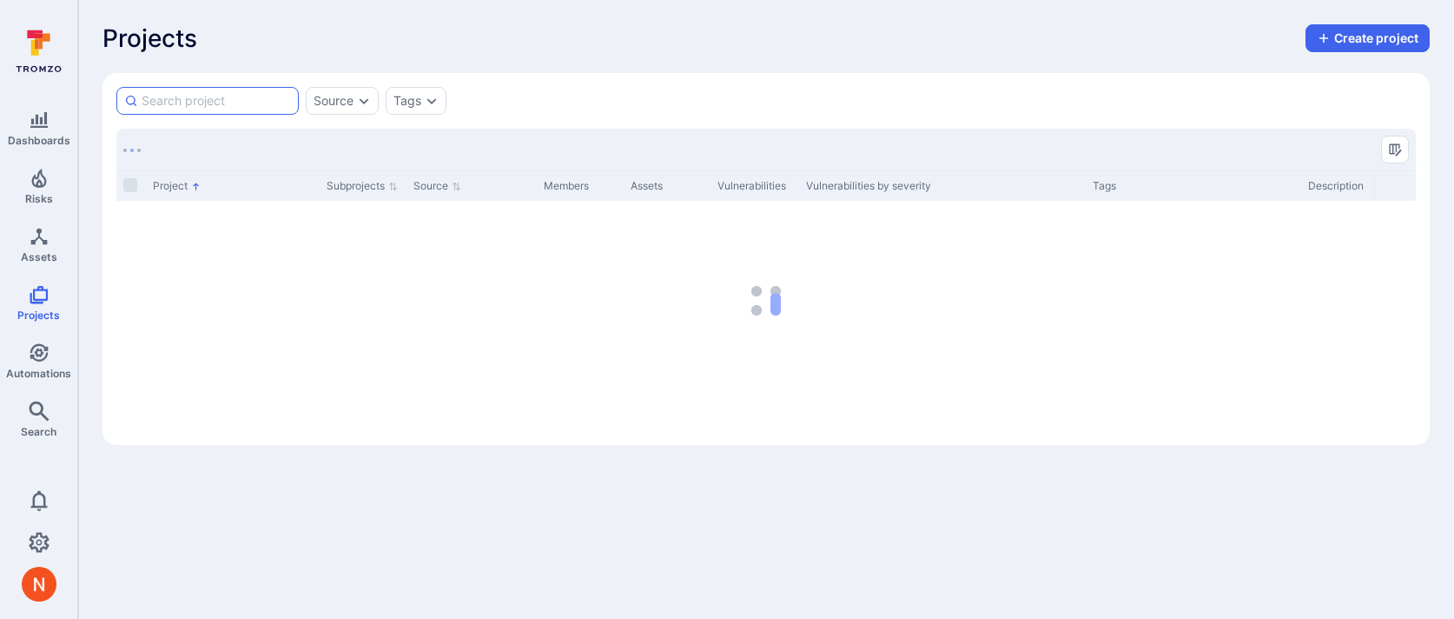
click at [276, 102] on input at bounding box center [216, 100] width 149 height 17
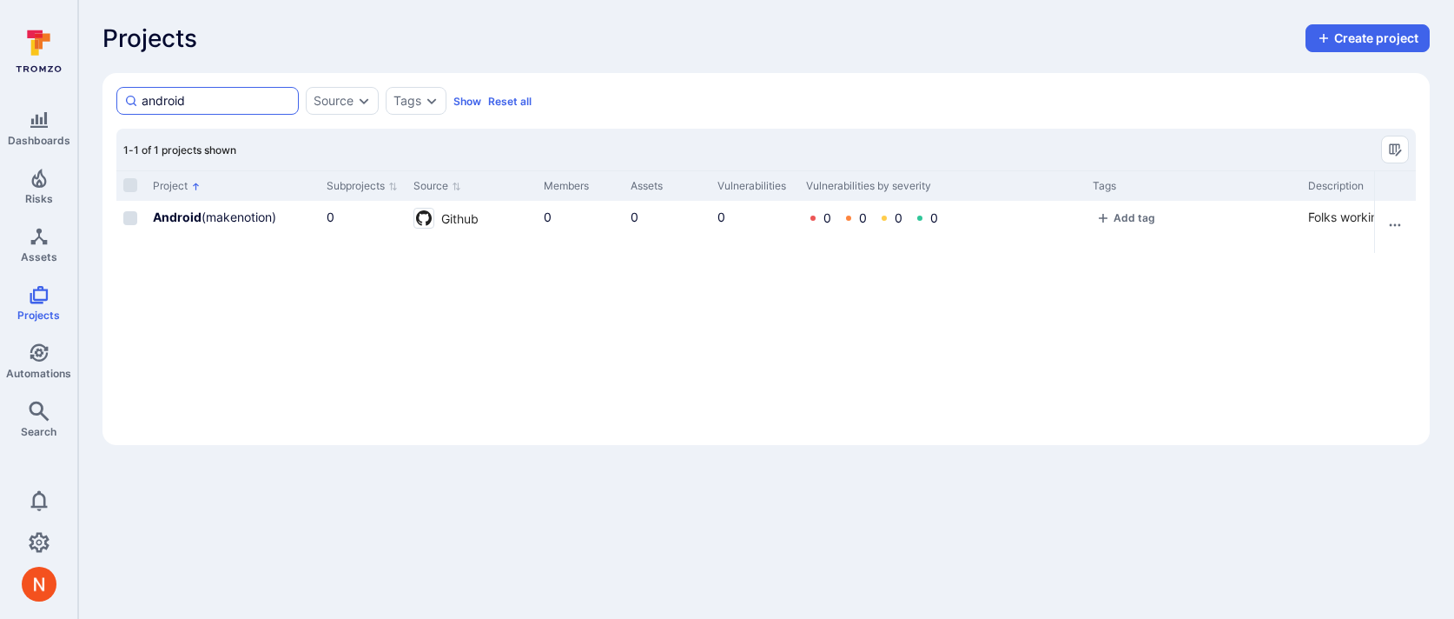
click at [216, 106] on input "android" at bounding box center [216, 100] width 149 height 17
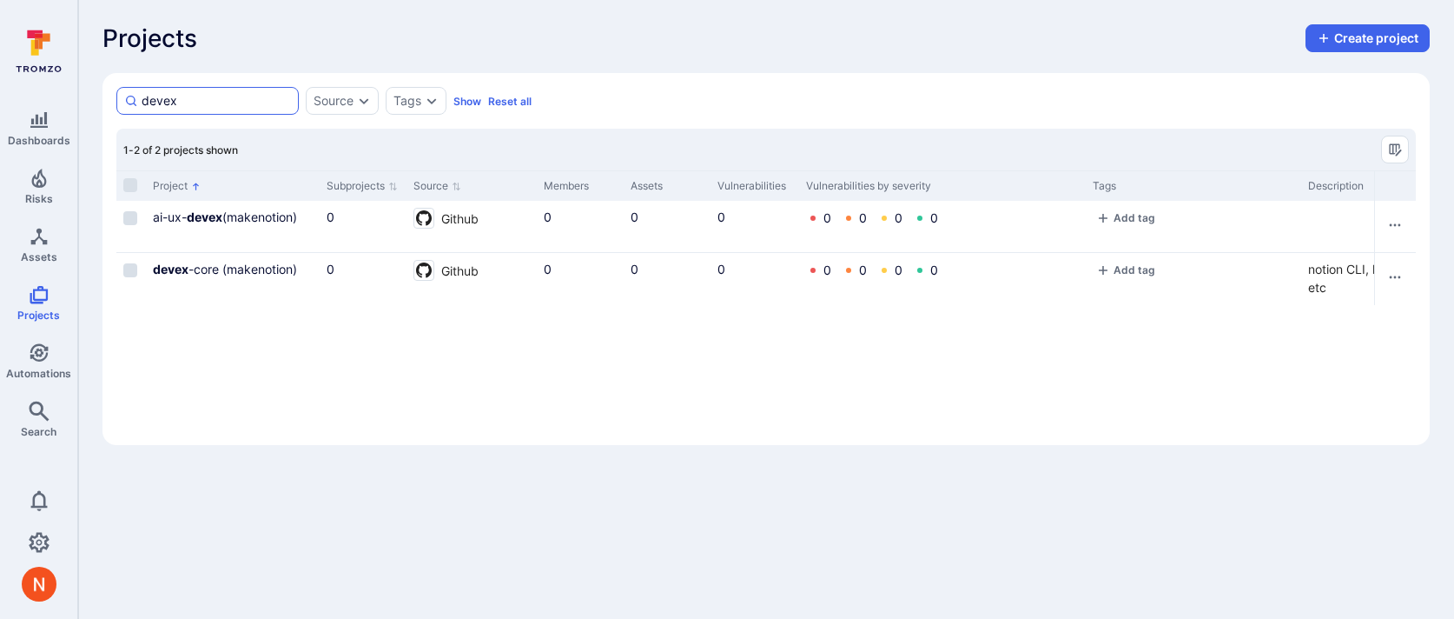
click at [257, 97] on input "devex" at bounding box center [216, 100] width 149 height 17
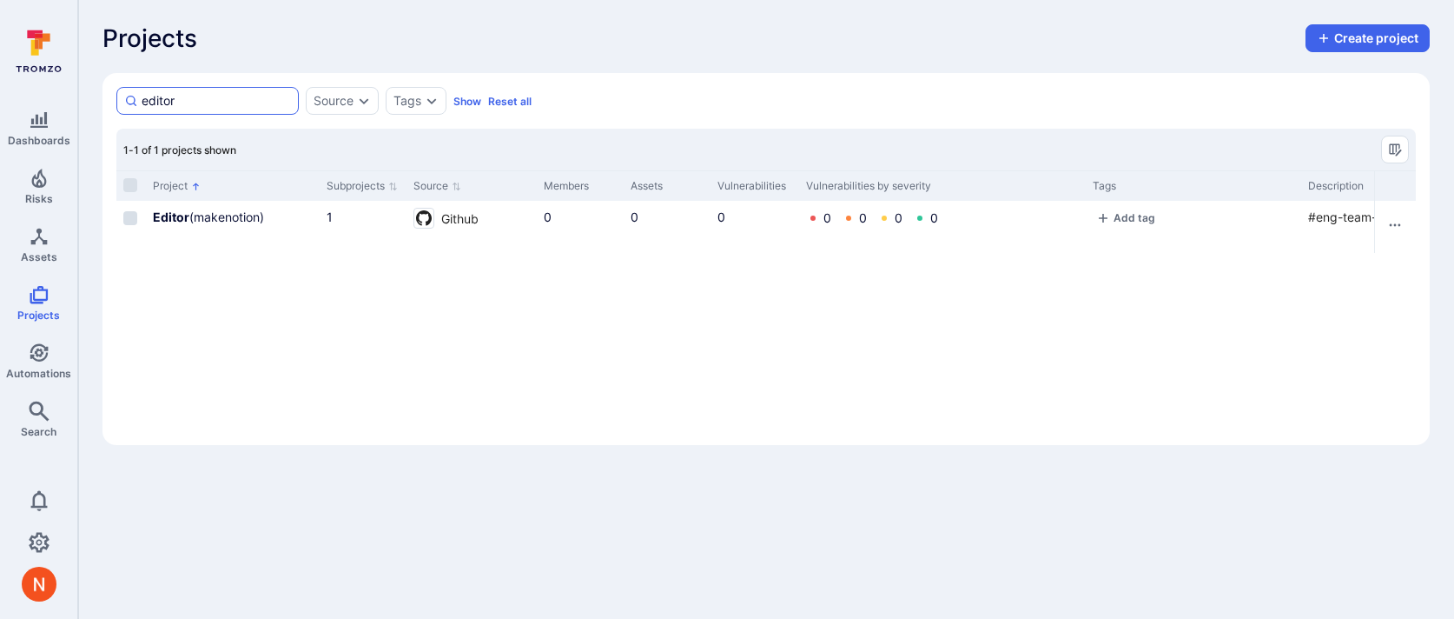
click at [246, 109] on input "editor" at bounding box center [216, 100] width 149 height 17
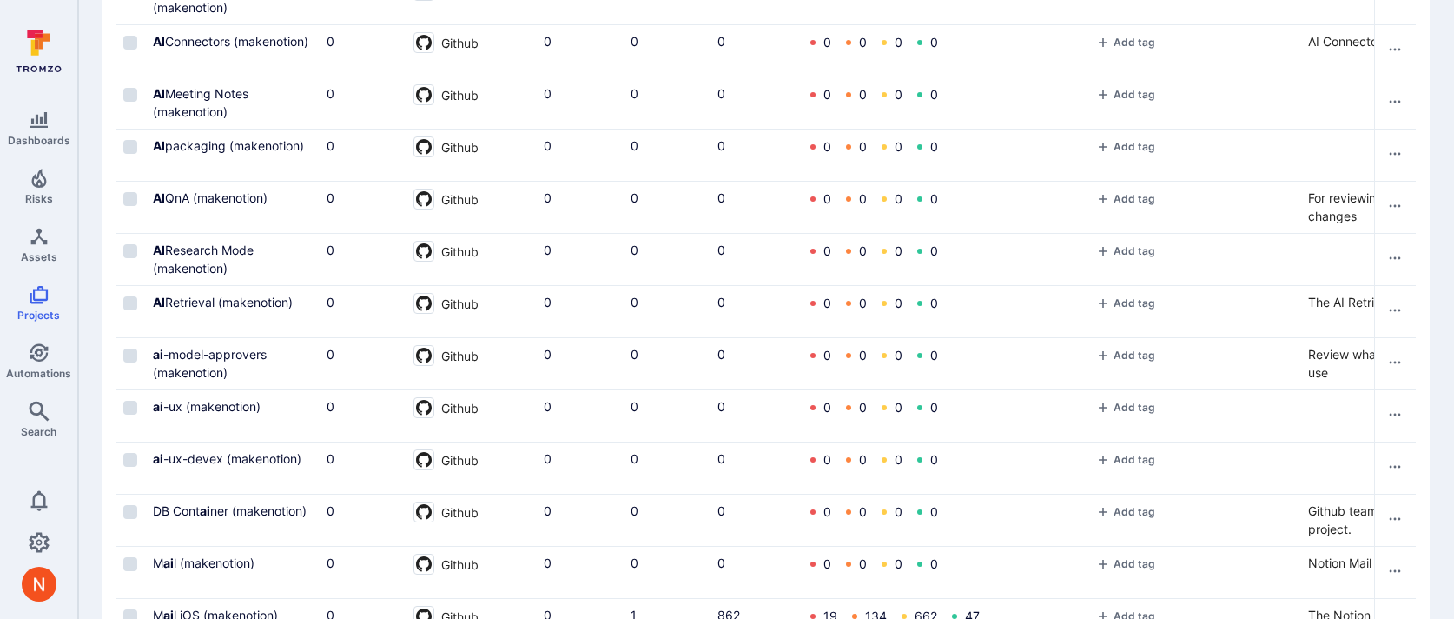
scroll to position [466, 0]
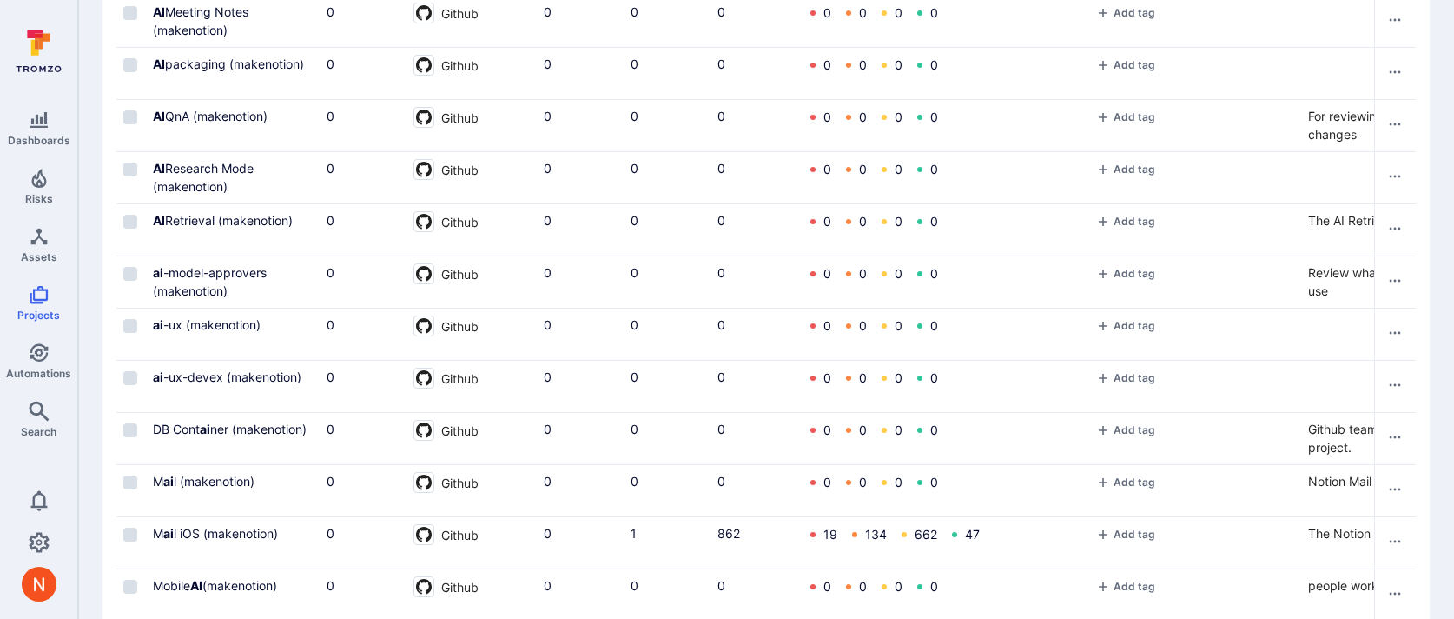
type input "ai"
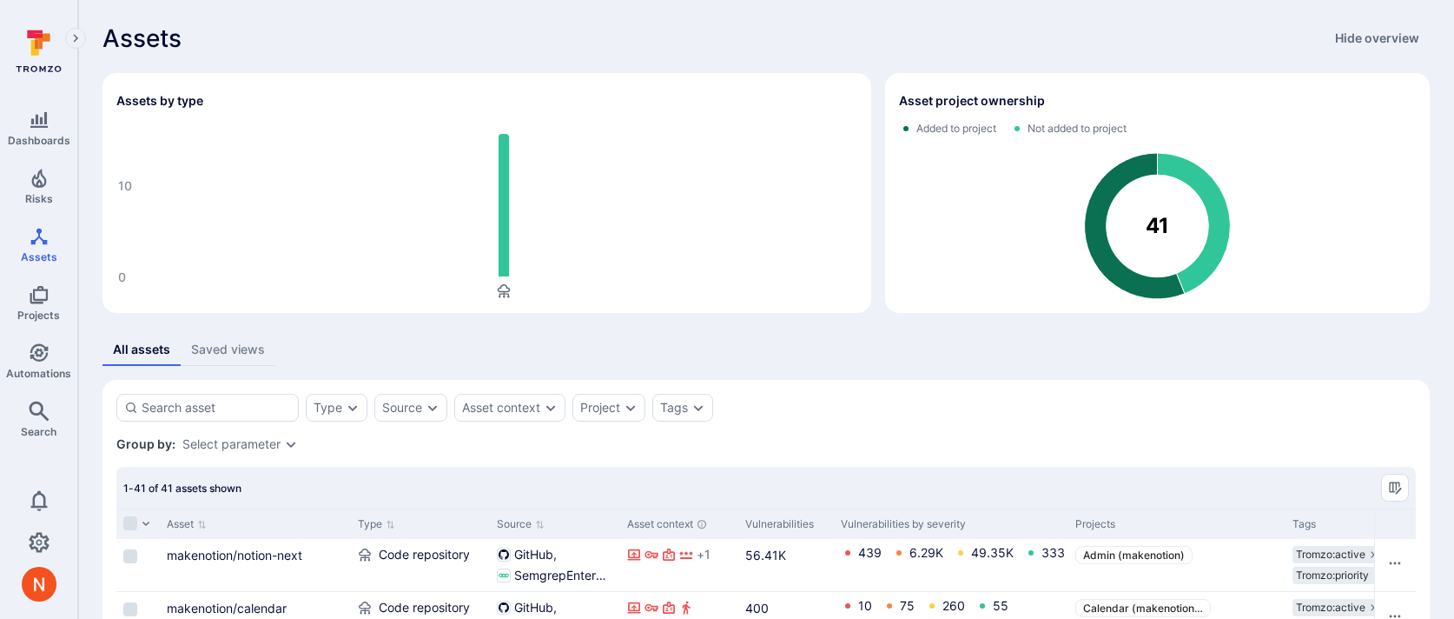
scroll to position [202, 0]
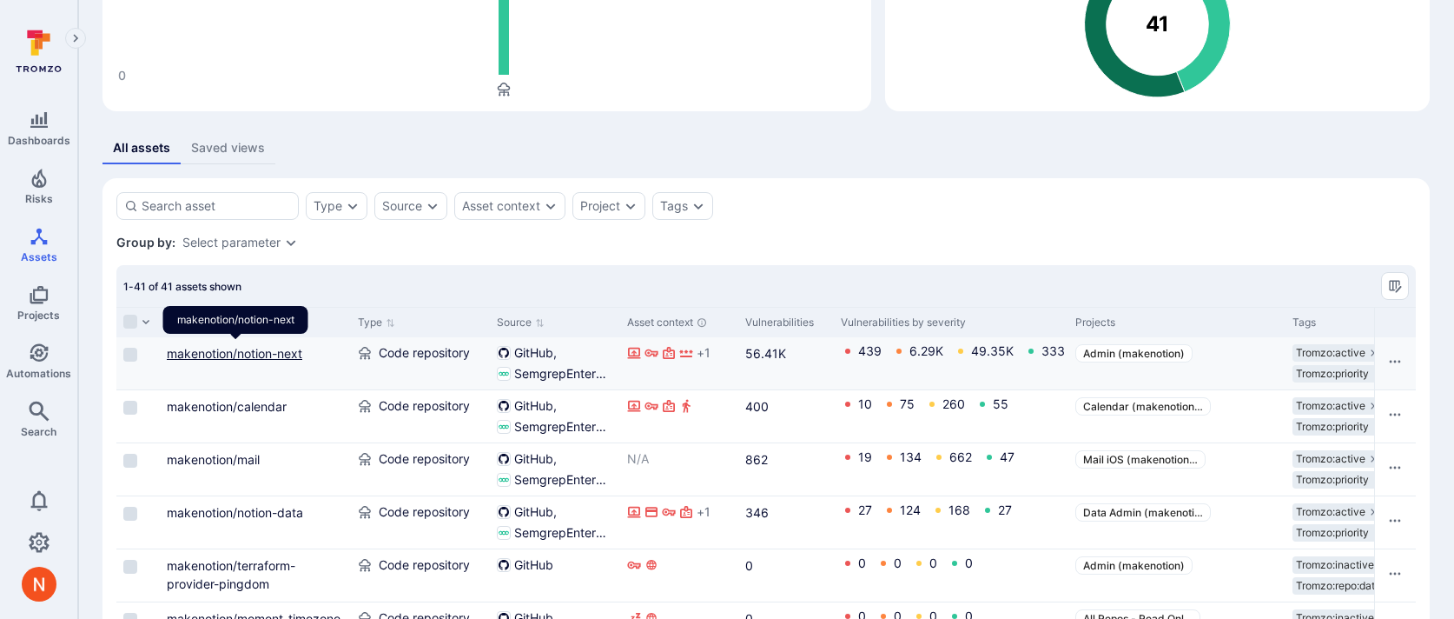
click at [277, 351] on link "makenotion/notion-next" at bounding box center [235, 353] width 136 height 15
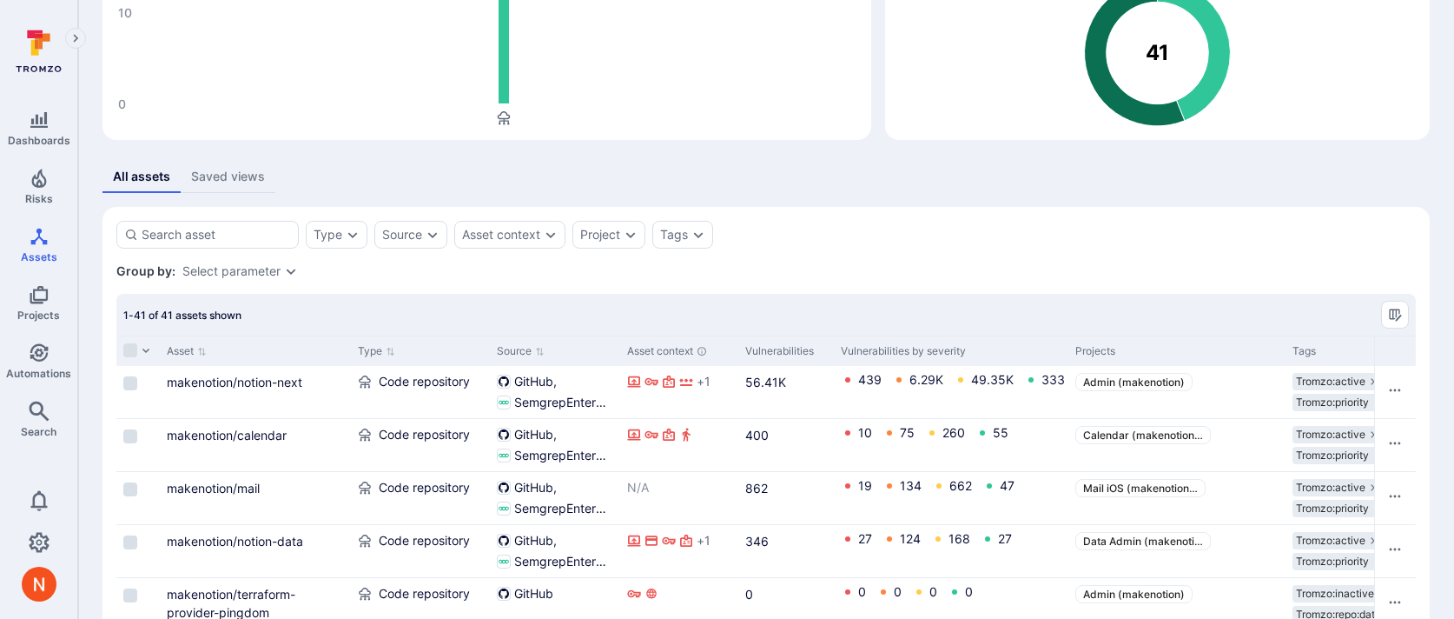
scroll to position [191, 0]
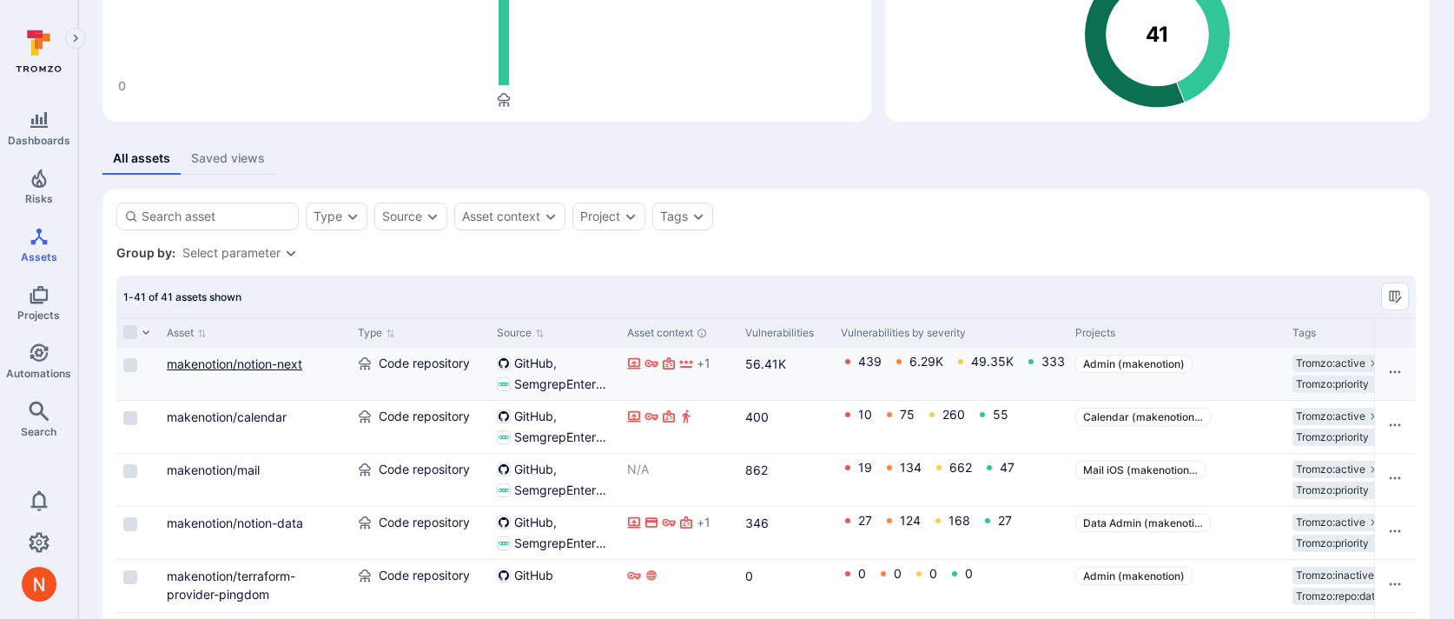
click at [250, 359] on link "makenotion/notion-next" at bounding box center [235, 363] width 136 height 15
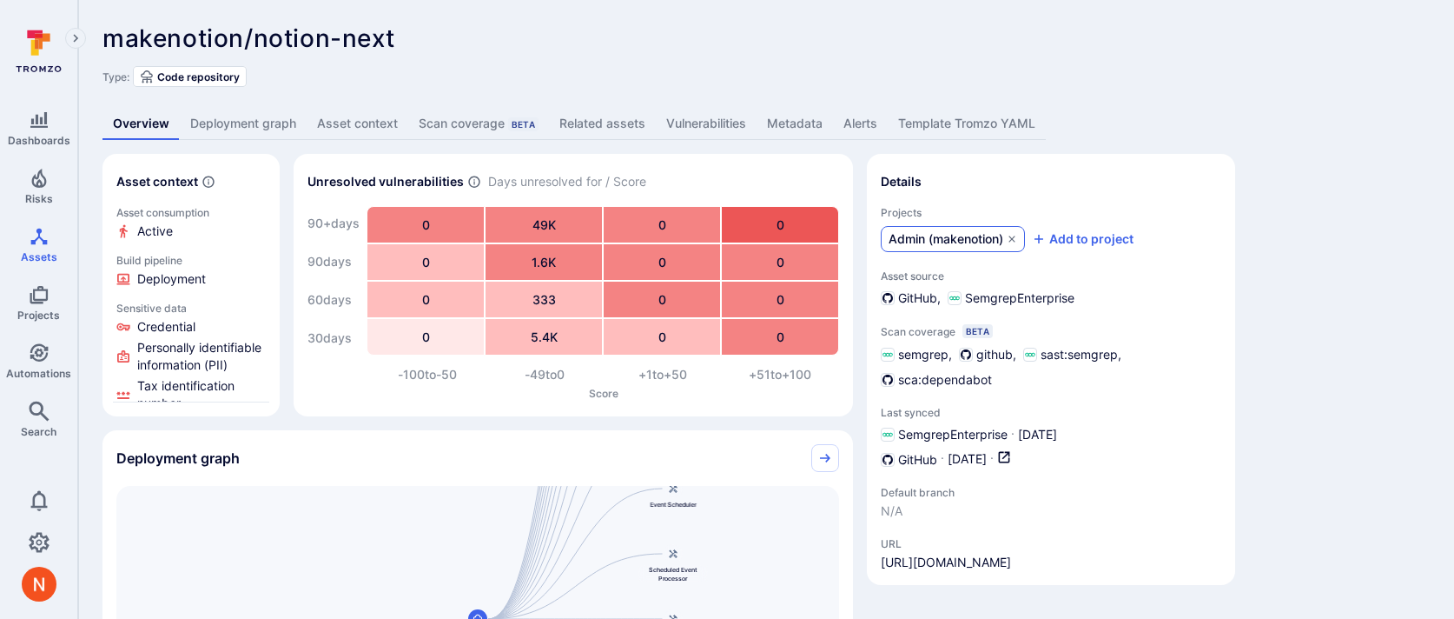
click at [905, 245] on span "Admin (makenotion)" at bounding box center [946, 238] width 115 height 17
click at [698, 5] on div "makenotion/notion-next ... Show more Type: Code repository Overview Deployment …" at bounding box center [766, 507] width 1376 height 1014
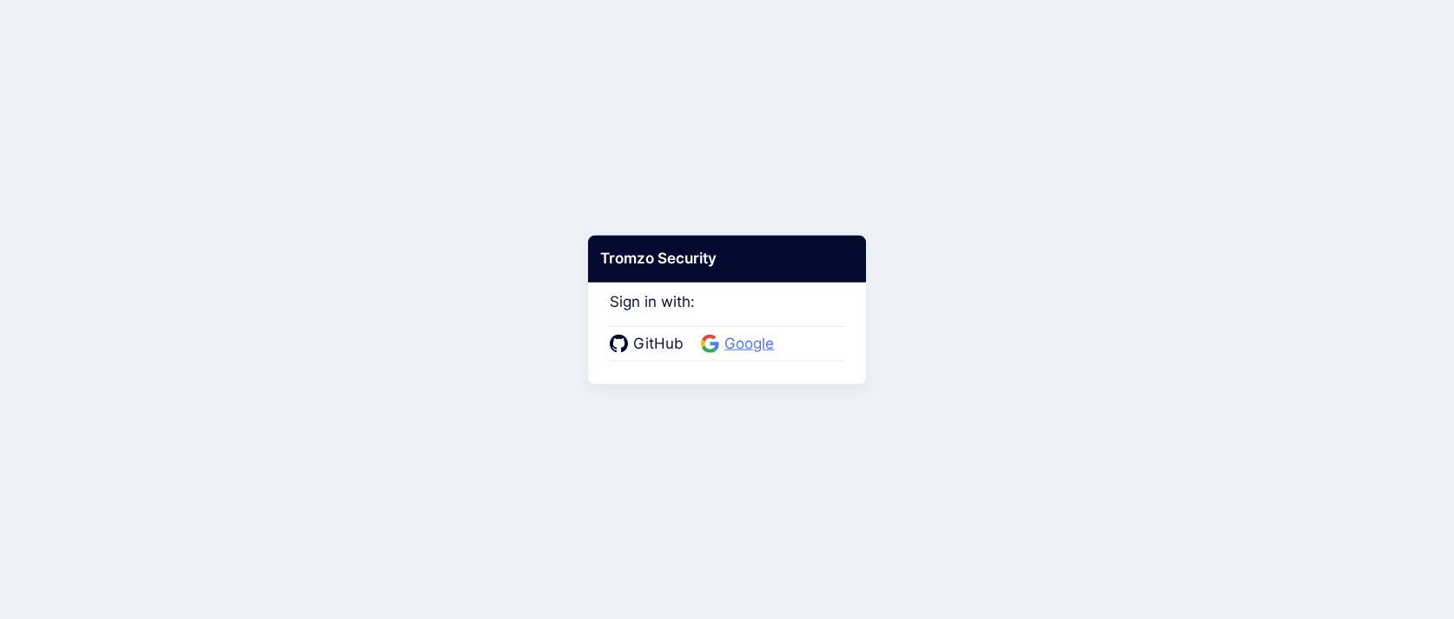
click at [720, 334] on span "Google" at bounding box center [749, 344] width 60 height 23
